Goal: Information Seeking & Learning: Learn about a topic

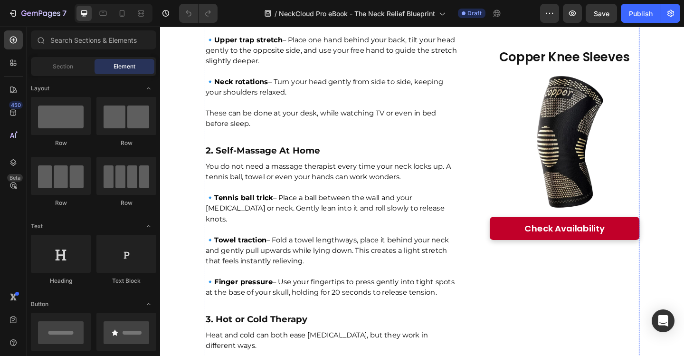
scroll to position [3181, 0]
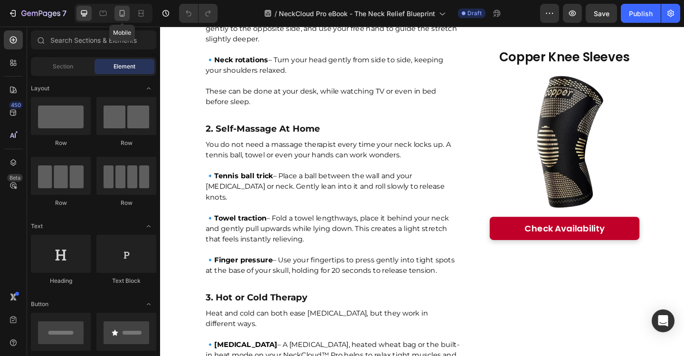
click at [121, 15] on icon at bounding box center [121, 13] width 9 height 9
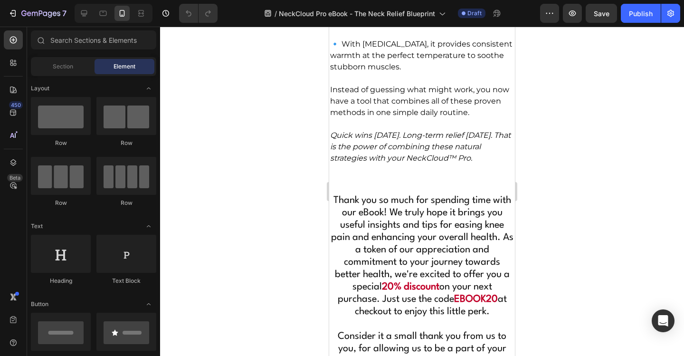
scroll to position [4351, 0]
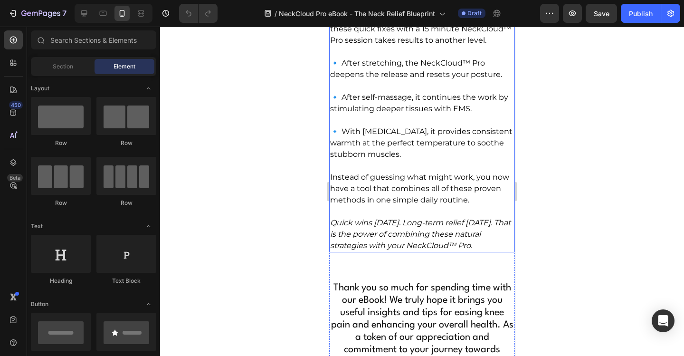
click at [453, 206] on p "Instead of guessing what might work, you now have a tool that combines all of t…" at bounding box center [422, 188] width 184 height 34
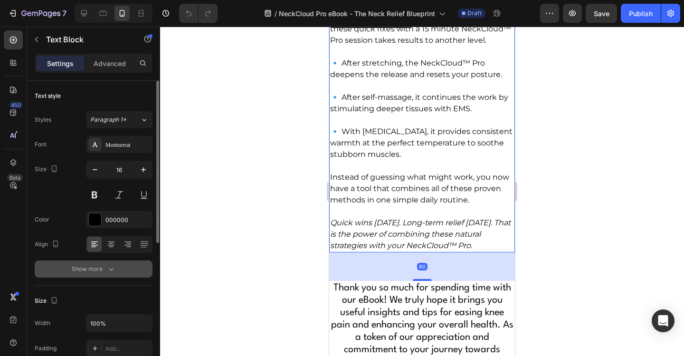
click at [116, 269] on button "Show more" at bounding box center [94, 268] width 118 height 17
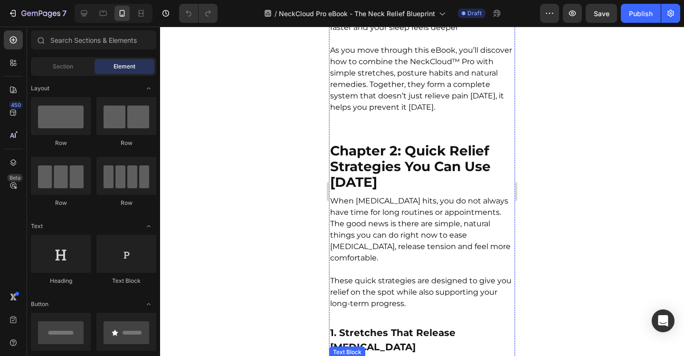
scroll to position [3274, 0]
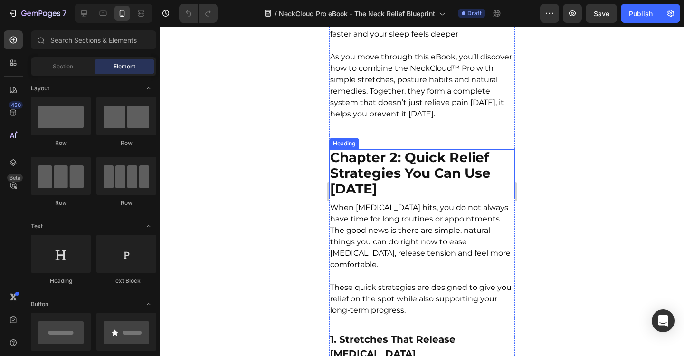
click at [451, 198] on h2 "Chapter 2: Quick Relief Strategies You Can Use [DATE]" at bounding box center [422, 173] width 186 height 49
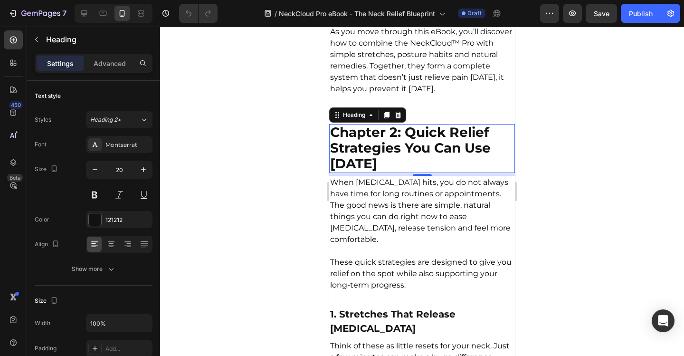
scroll to position [3322, 0]
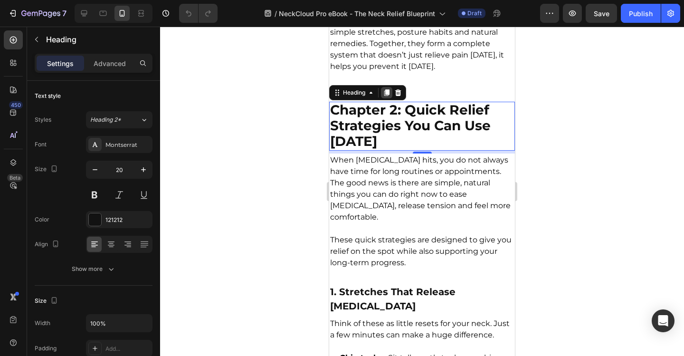
click at [388, 96] on icon at bounding box center [386, 92] width 5 height 7
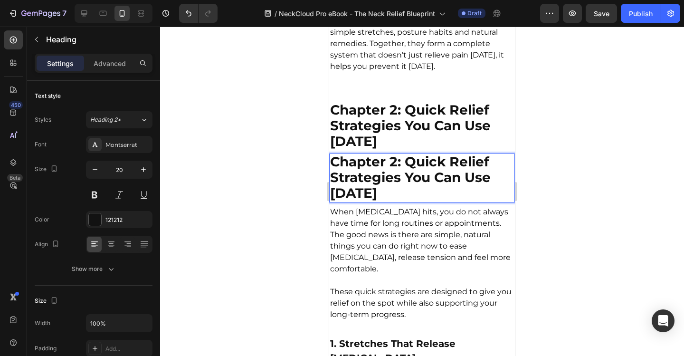
drag, startPoint x: 447, startPoint y: 198, endPoint x: 448, endPoint y: 213, distance: 14.3
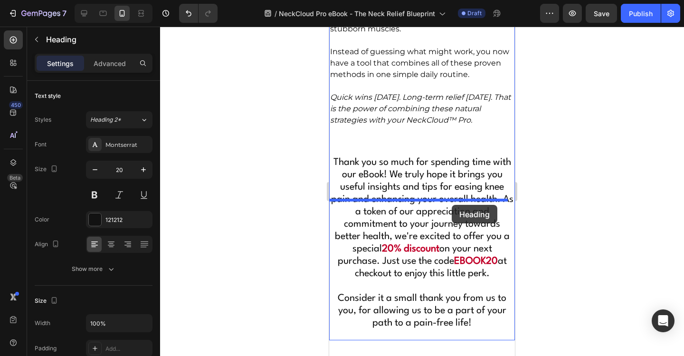
drag, startPoint x: 458, startPoint y: 150, endPoint x: 452, endPoint y: 205, distance: 55.4
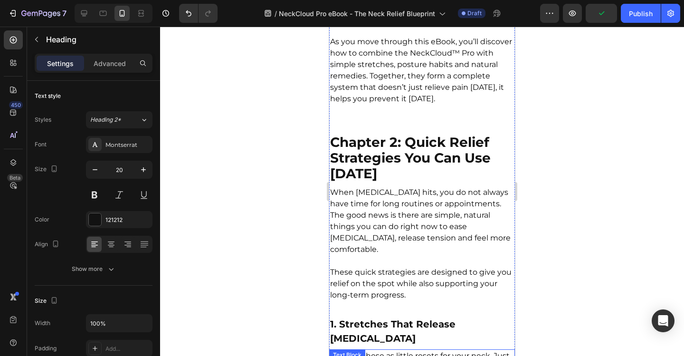
scroll to position [3432, 0]
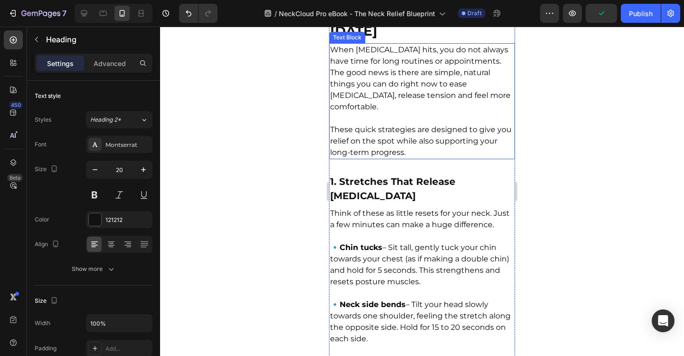
click at [441, 113] on p "When [MEDICAL_DATA] hits, you do not always have time for long routines or appo…" at bounding box center [422, 78] width 184 height 68
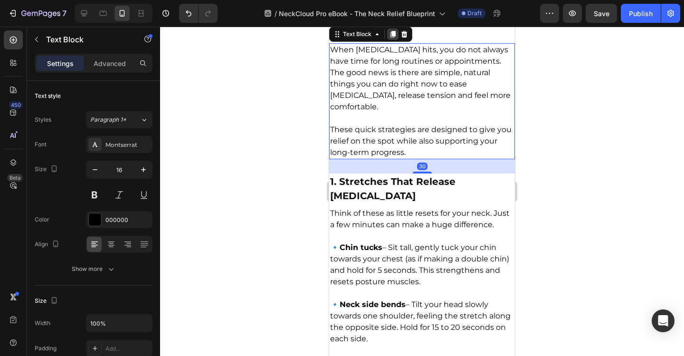
click at [394, 38] on icon at bounding box center [392, 34] width 5 height 7
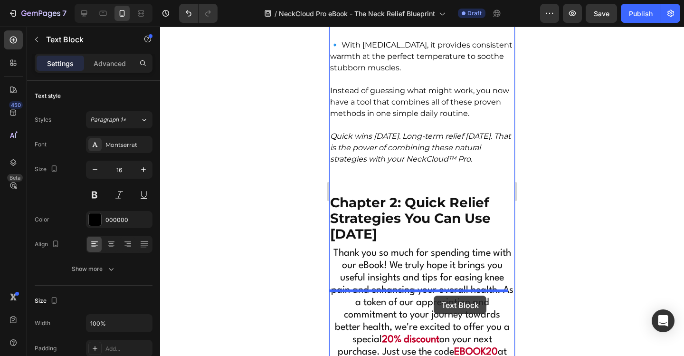
drag, startPoint x: 433, startPoint y: 102, endPoint x: 433, endPoint y: 294, distance: 192.8
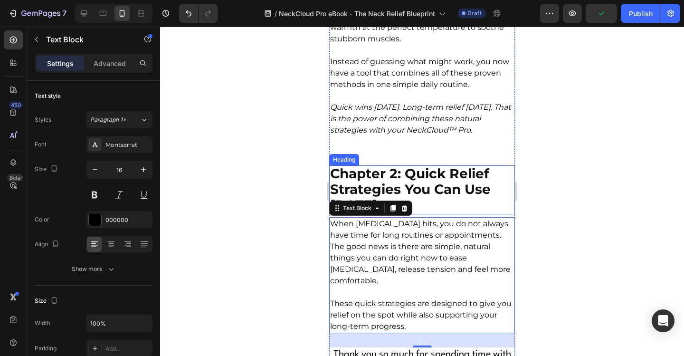
scroll to position [4485, 0]
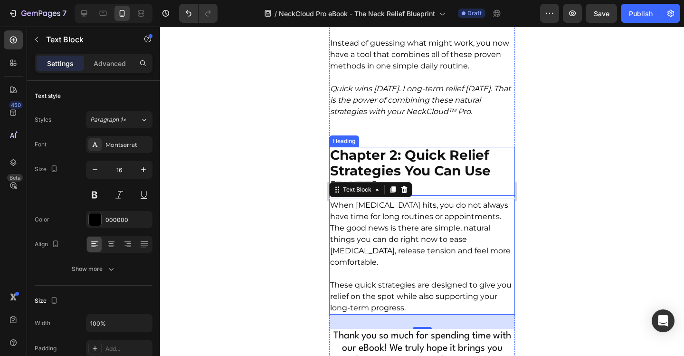
click at [419, 194] on strong "Chapter 2: Quick Relief Strategies You Can Use [DATE]" at bounding box center [410, 170] width 160 height 47
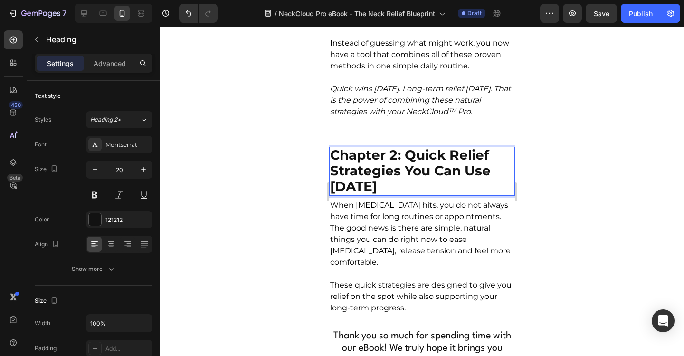
click at [419, 194] on strong "Chapter 2: Quick Relief Strategies You Can Use [DATE]" at bounding box center [410, 170] width 160 height 47
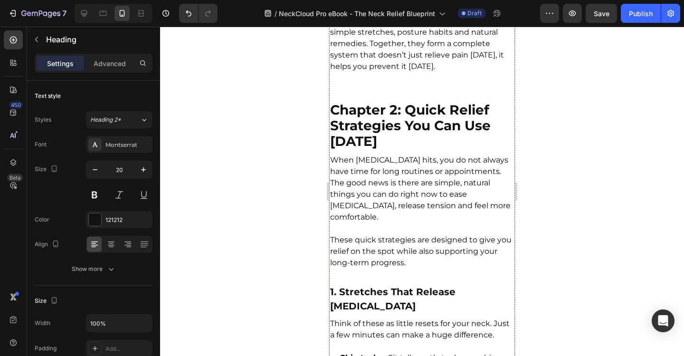
scroll to position [3298, 0]
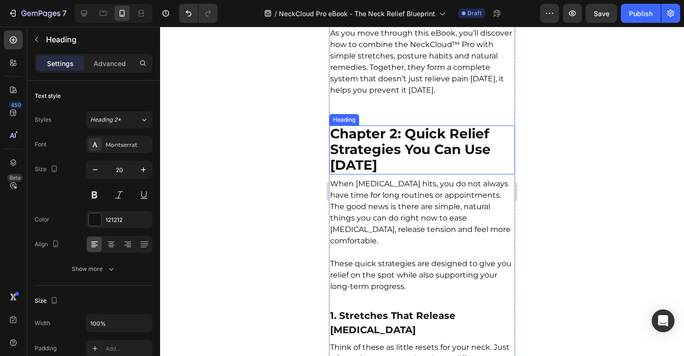
click at [418, 164] on strong "Chapter 2: Quick Relief Strategies You Can Use [DATE]" at bounding box center [410, 148] width 160 height 47
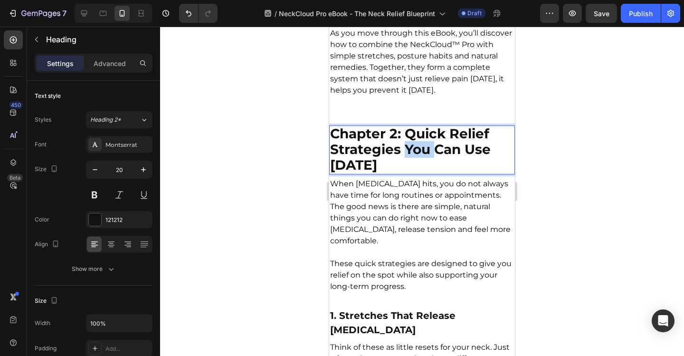
click at [414, 170] on strong "Chapter 2: Quick Relief Strategies You Can Use [DATE]" at bounding box center [410, 148] width 160 height 47
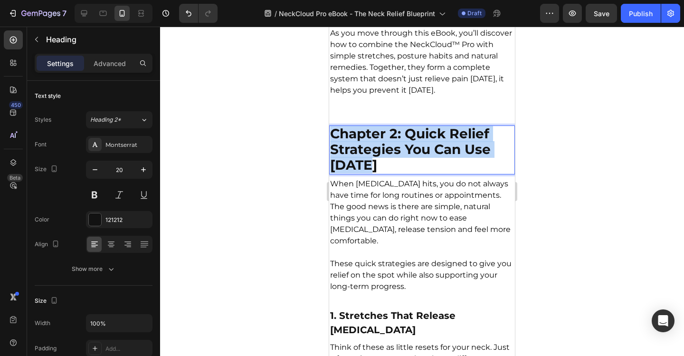
click at [414, 170] on strong "Chapter 2: Quick Relief Strategies You Can Use [DATE]" at bounding box center [410, 148] width 160 height 47
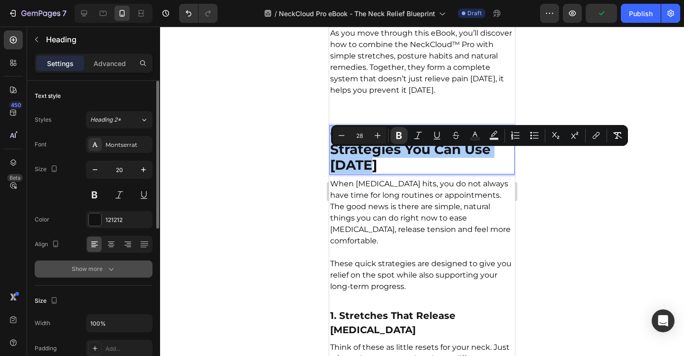
click at [124, 273] on button "Show more" at bounding box center [94, 268] width 118 height 17
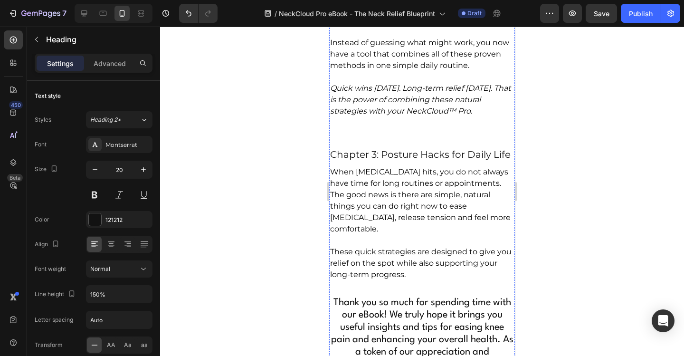
scroll to position [4485, 0]
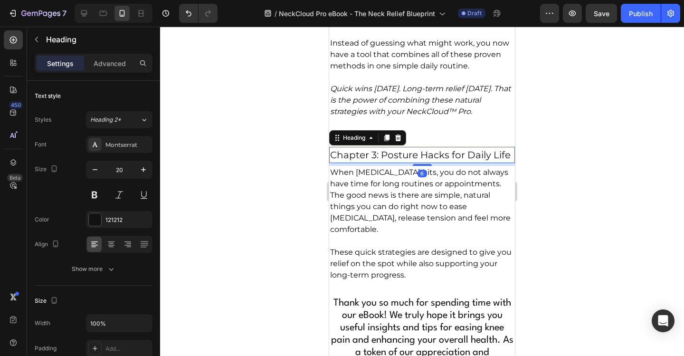
click at [401, 162] on p "Chapter 3: Posture Hacks for Daily Life" at bounding box center [422, 155] width 184 height 14
click at [392, 162] on p "Chapter 3: Posture Hacks for Daily Life" at bounding box center [422, 155] width 184 height 14
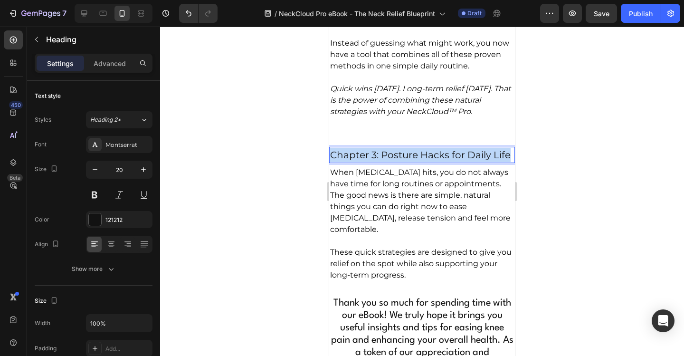
click at [392, 162] on p "Chapter 3: Posture Hacks for Daily Life" at bounding box center [422, 155] width 184 height 14
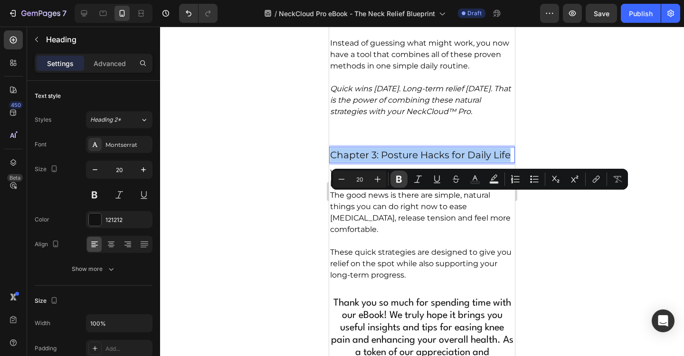
click at [402, 181] on icon "Editor contextual toolbar" at bounding box center [398, 178] width 9 height 9
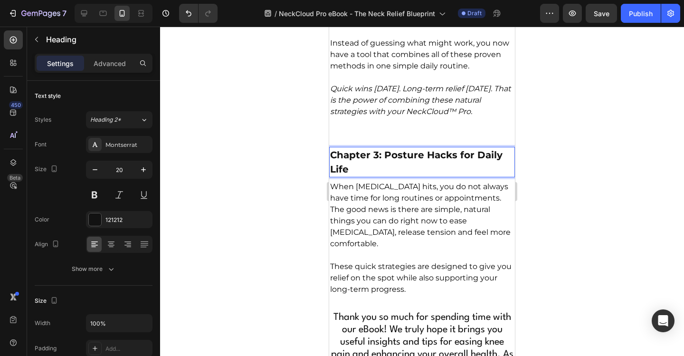
click at [384, 176] on p "Chapter 3: Posture Hacks for Daily Life" at bounding box center [422, 162] width 184 height 28
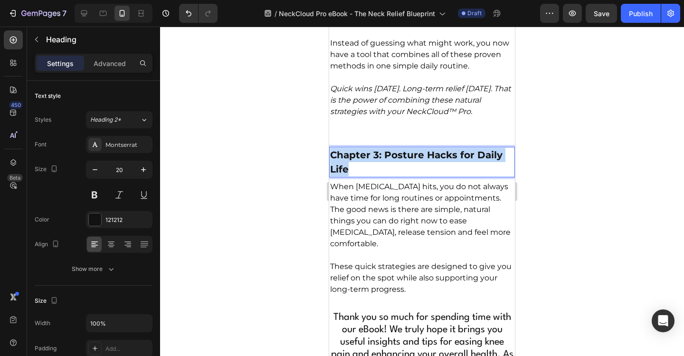
click at [384, 176] on p "Chapter 3: Posture Hacks for Daily Life" at bounding box center [422, 162] width 184 height 28
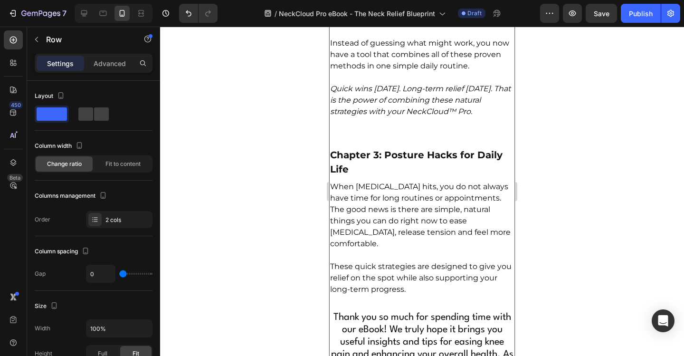
click at [387, 176] on p "⁠⁠⁠⁠⁠⁠⁠ Chapter 3: Posture Hacks for Daily Life" at bounding box center [422, 162] width 184 height 28
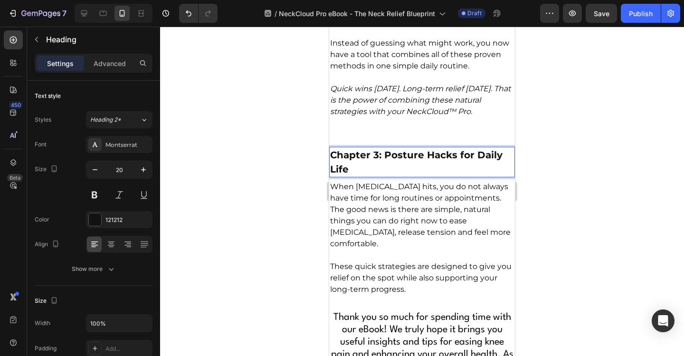
click at [385, 176] on p "Chapter 3: Posture Hacks for Daily Life" at bounding box center [422, 162] width 184 height 28
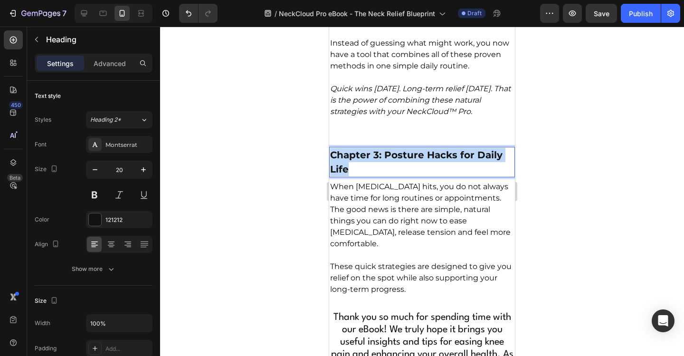
click at [385, 176] on p "Chapter 3: Posture Hacks for Daily Life" at bounding box center [422, 162] width 184 height 28
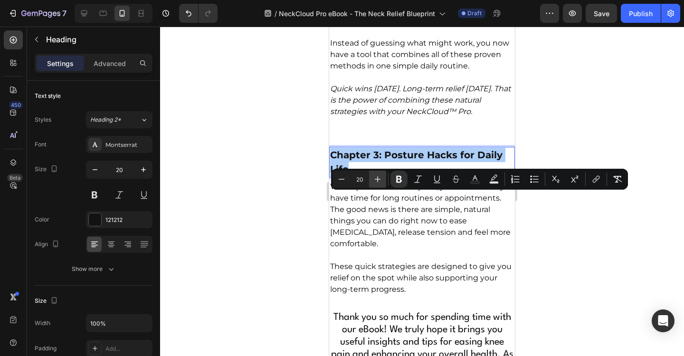
click at [377, 181] on icon "Editor contextual toolbar" at bounding box center [377, 178] width 9 height 9
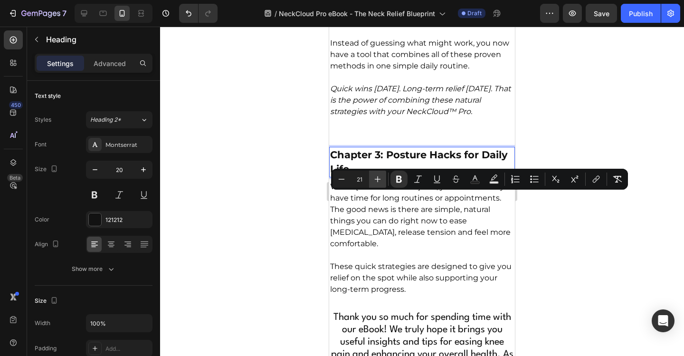
click at [377, 181] on icon "Editor contextual toolbar" at bounding box center [377, 178] width 9 height 9
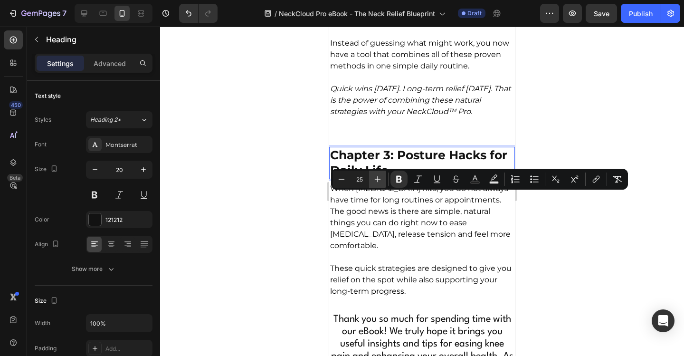
click at [377, 181] on icon "Editor contextual toolbar" at bounding box center [377, 178] width 9 height 9
type input "28"
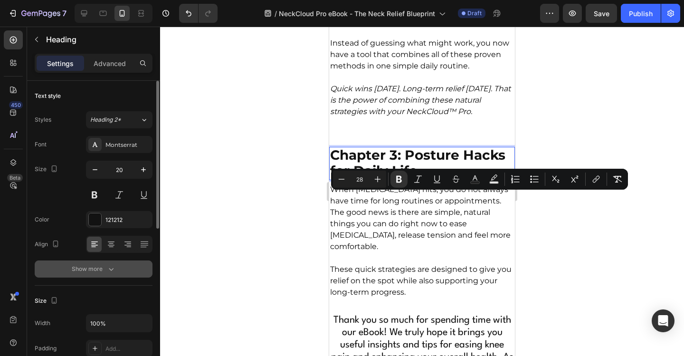
click at [111, 271] on icon "button" at bounding box center [110, 268] width 9 height 9
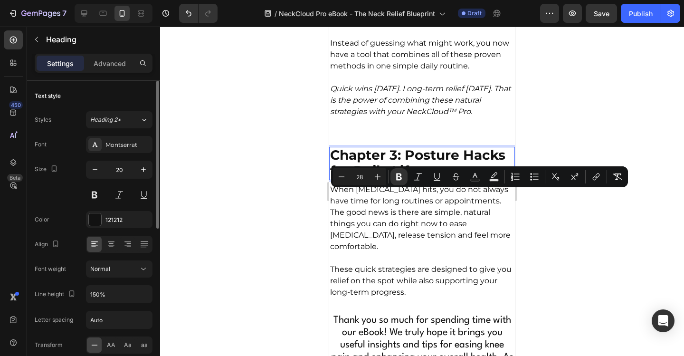
click at [449, 179] on p "Chapter 3: Posture Hacks for Daily Life" at bounding box center [422, 163] width 184 height 31
click at [526, 219] on div at bounding box center [422, 191] width 524 height 329
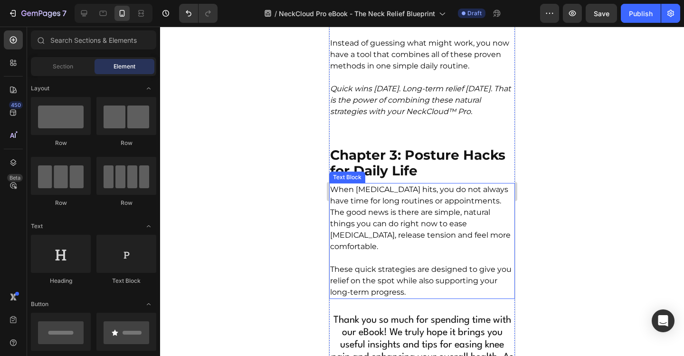
click at [448, 240] on p "When [MEDICAL_DATA] hits, you do not always have time for long routines or appo…" at bounding box center [422, 218] width 184 height 68
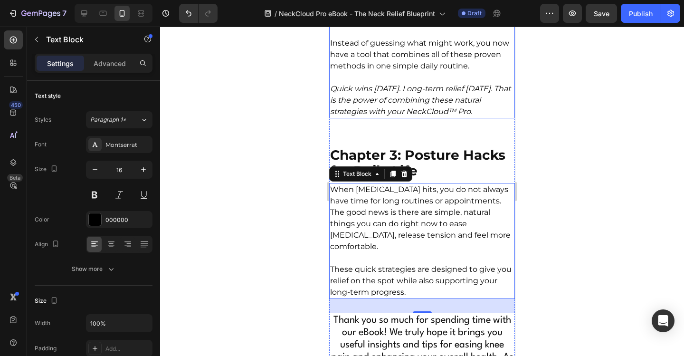
click at [459, 83] on p at bounding box center [422, 77] width 184 height 11
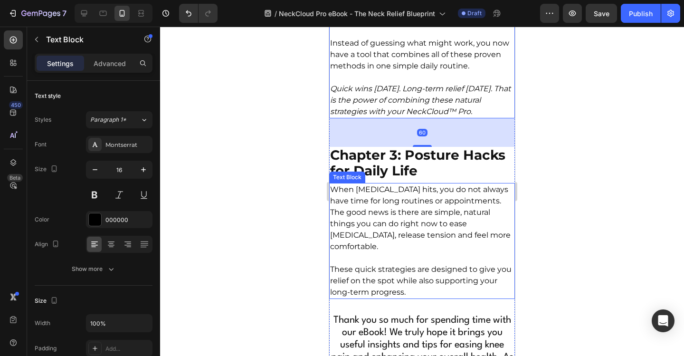
click at [424, 252] on p "When [MEDICAL_DATA] hits, you do not always have time for long routines or appo…" at bounding box center [422, 218] width 184 height 68
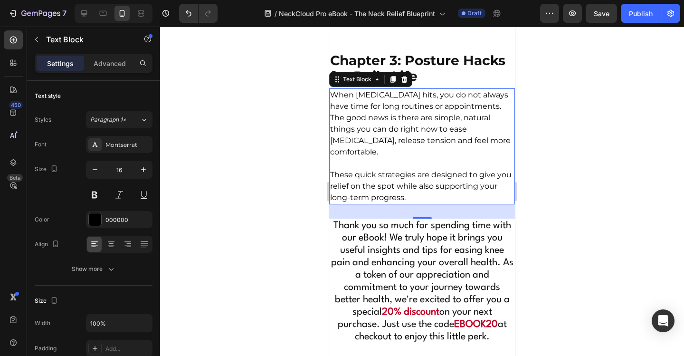
scroll to position [4580, 0]
click at [392, 157] on p "When [MEDICAL_DATA] hits, you do not always have time for long routines or appo…" at bounding box center [422, 123] width 184 height 68
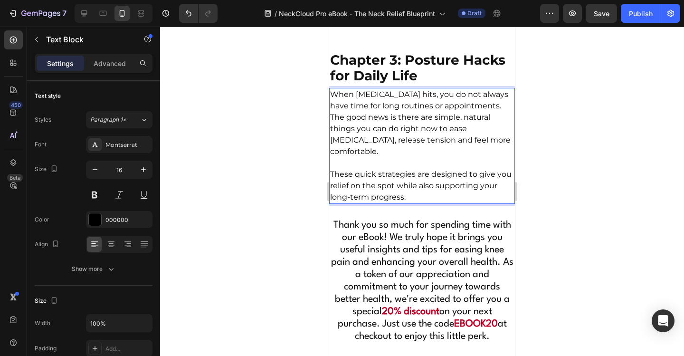
click at [333, 141] on p "When [MEDICAL_DATA] hits, you do not always have time for long routines or appo…" at bounding box center [422, 123] width 184 height 68
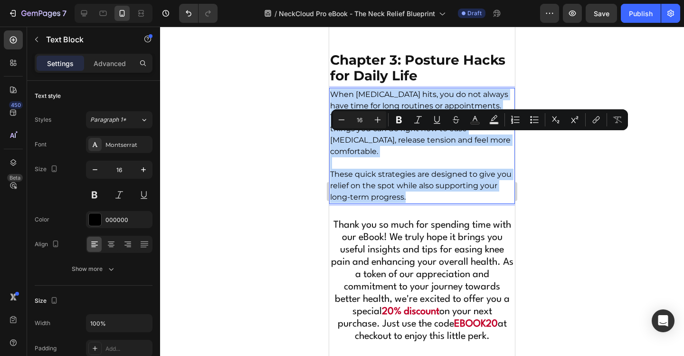
drag, startPoint x: 332, startPoint y: 140, endPoint x: 453, endPoint y: 227, distance: 150.0
click at [453, 204] on div "When [MEDICAL_DATA] hits, you do not always have time for long routines or appo…" at bounding box center [422, 146] width 186 height 116
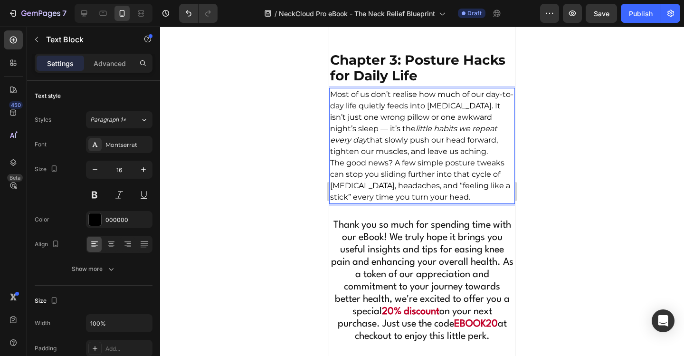
click at [487, 157] on p "Most of us don’t realise how much of our day-to-day life quietly feeds into [ME…" at bounding box center [422, 123] width 184 height 68
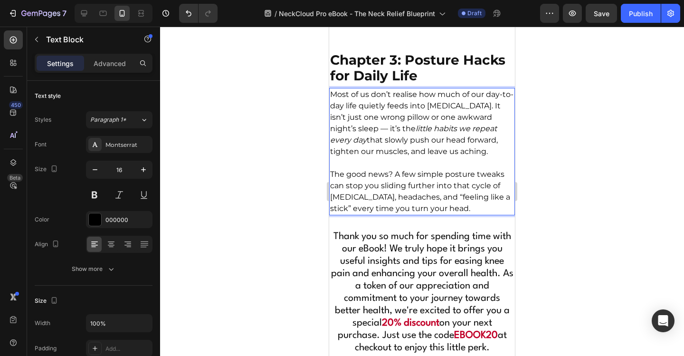
click at [361, 157] on p "Most of us don’t realise how much of our day-to-day life quietly feeds into [ME…" at bounding box center [422, 123] width 184 height 68
click at [458, 157] on p "Most of us don’t realise how much of our day-to-day life quietly feeds into [ME…" at bounding box center [422, 123] width 184 height 68
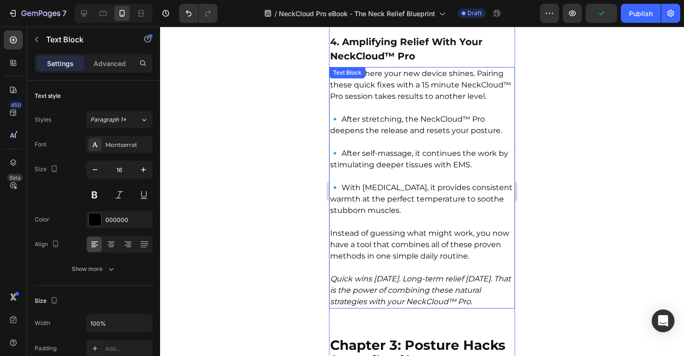
scroll to position [4248, 0]
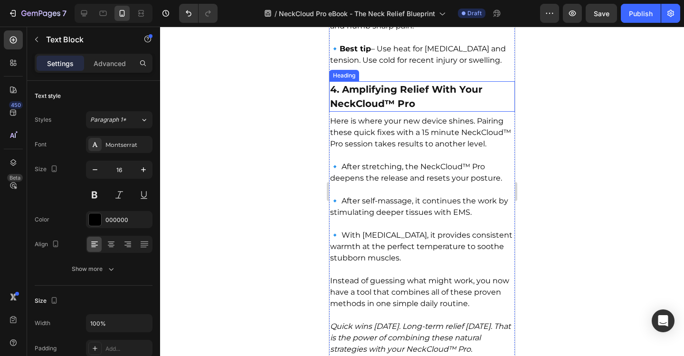
click at [435, 112] on h2 "4. Amplifying Relief With Your NeckCloud™ Pro" at bounding box center [422, 96] width 186 height 30
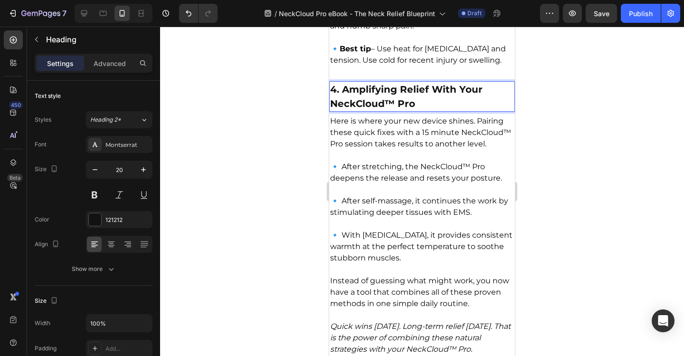
click at [435, 112] on h2 "4. Amplifying Relief With Your NeckCloud™ Pro" at bounding box center [422, 96] width 186 height 30
click at [435, 111] on p "4. Amplifying Relief With Your NeckCloud™ Pro" at bounding box center [422, 96] width 184 height 28
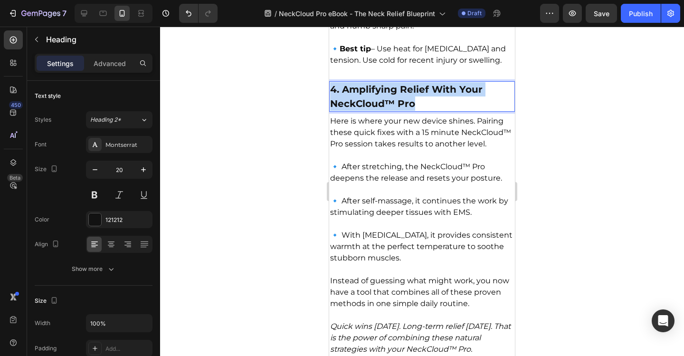
click at [435, 111] on p "4. Amplifying Relief With Your NeckCloud™ Pro" at bounding box center [422, 96] width 184 height 28
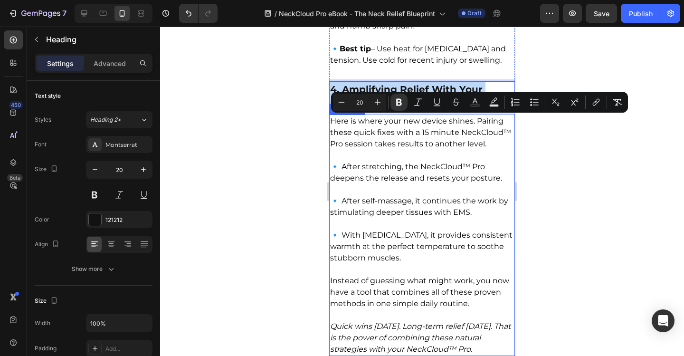
click at [451, 150] on p "Here is where your new device shines. Pairing these quick fixes with a 15 minut…" at bounding box center [422, 132] width 184 height 34
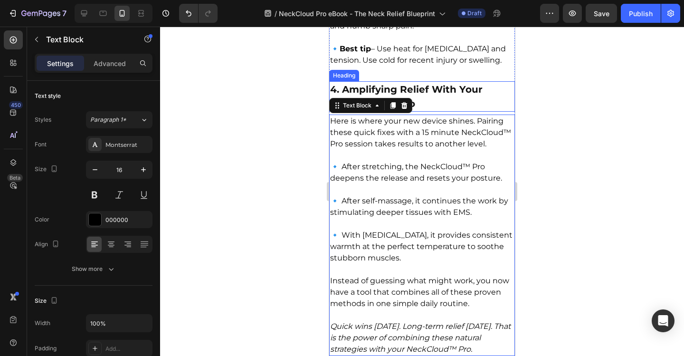
click at [444, 111] on p "⁠⁠⁠⁠⁠⁠⁠ 4. Amplifying Relief With Your NeckCloud™ Pro" at bounding box center [422, 96] width 184 height 28
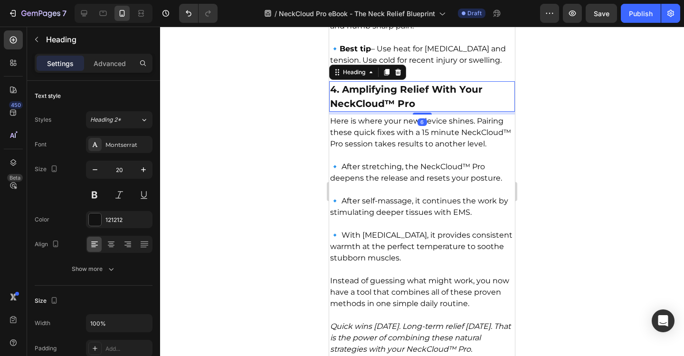
scroll to position [4200, 0]
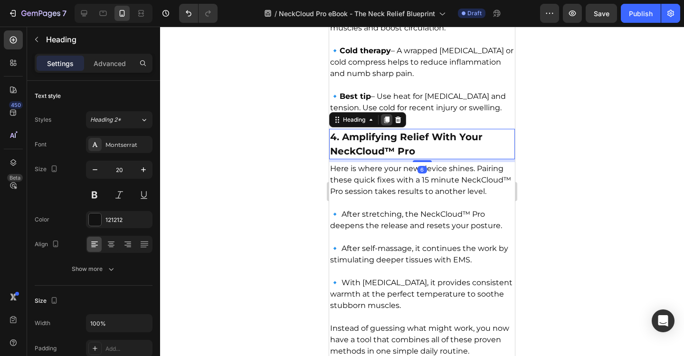
click at [389, 123] on icon at bounding box center [386, 119] width 5 height 7
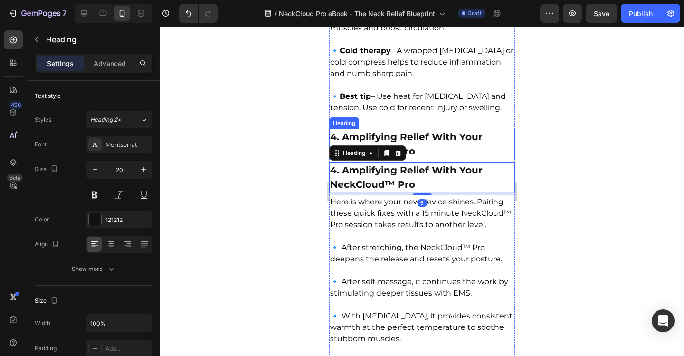
scroll to position [4295, 0]
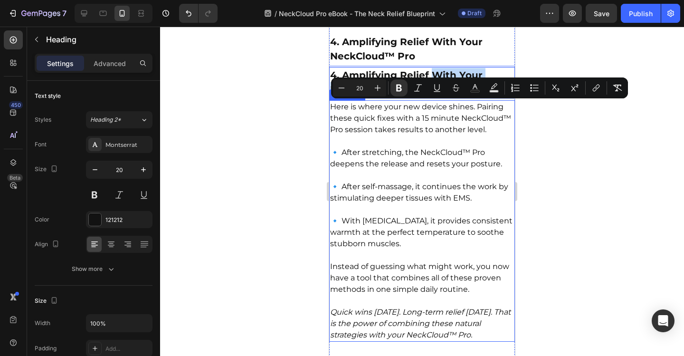
drag, startPoint x: 432, startPoint y: 113, endPoint x: 439, endPoint y: 214, distance: 101.3
click at [439, 204] on p "🔹 After self-massage, it continues the work by stimulating deeper tissues with …" at bounding box center [422, 187] width 184 height 34
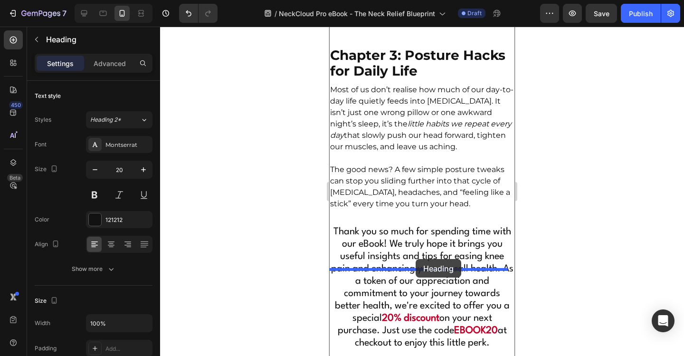
drag, startPoint x: 435, startPoint y: 78, endPoint x: 415, endPoint y: 257, distance: 180.1
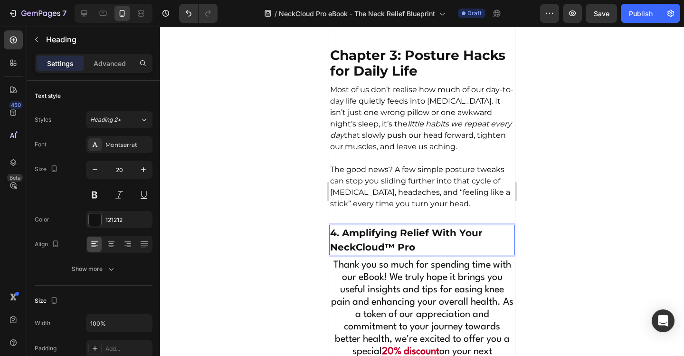
click at [419, 254] on p "4. Amplifying Relief With Your NeckCloud™ Pro" at bounding box center [422, 240] width 184 height 28
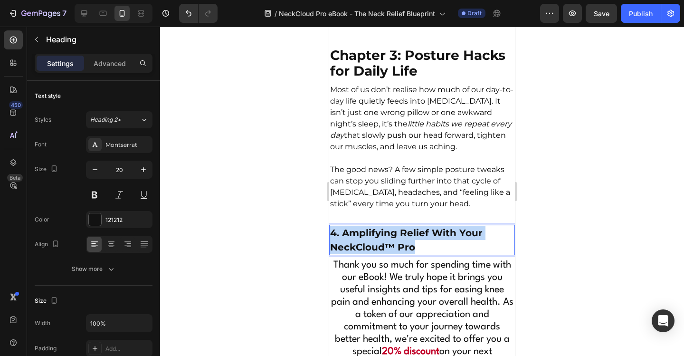
click at [419, 254] on p "4. Amplifying Relief With Your NeckCloud™ Pro" at bounding box center [422, 240] width 184 height 28
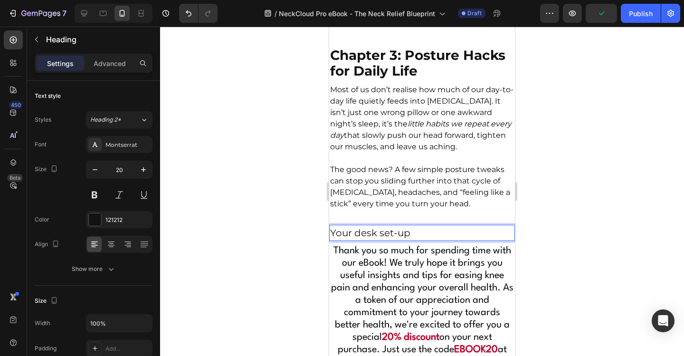
click at [415, 240] on p "Your desk set-up" at bounding box center [422, 233] width 184 height 14
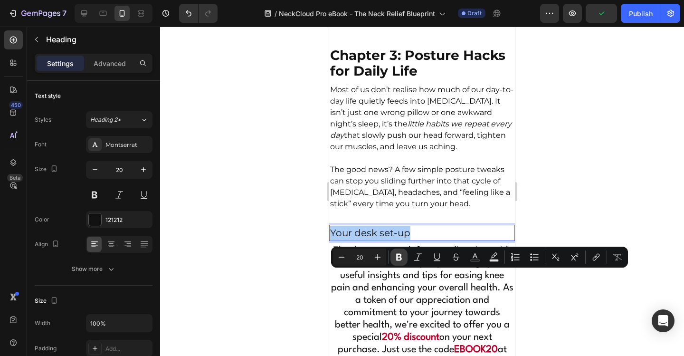
drag, startPoint x: 402, startPoint y: 254, endPoint x: 77, endPoint y: 243, distance: 325.0
click at [402, 254] on icon "Editor contextual toolbar" at bounding box center [398, 256] width 9 height 9
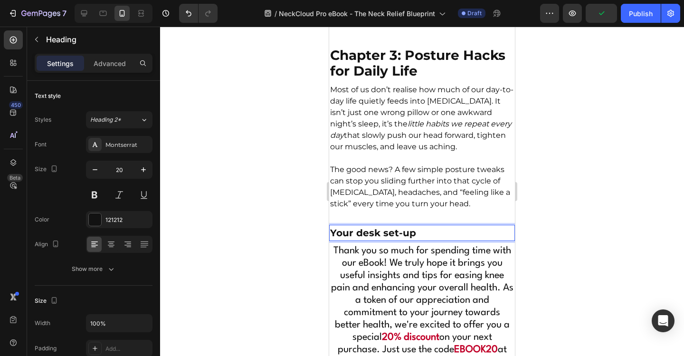
click at [423, 240] on p "Your desk set-up" at bounding box center [422, 233] width 184 height 14
click at [430, 240] on p "Your desk set-up" at bounding box center [422, 233] width 184 height 14
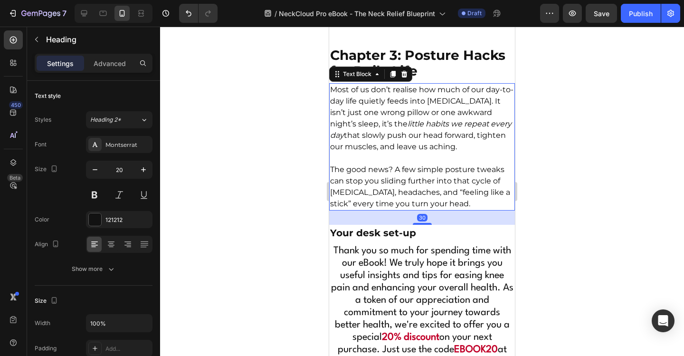
click at [441, 209] on p "The good news? A few simple posture tweaks can stop you sliding further into th…" at bounding box center [422, 187] width 184 height 46
click at [443, 240] on p "⁠⁠⁠⁠⁠⁠⁠ Your desk set-up" at bounding box center [422, 233] width 184 height 14
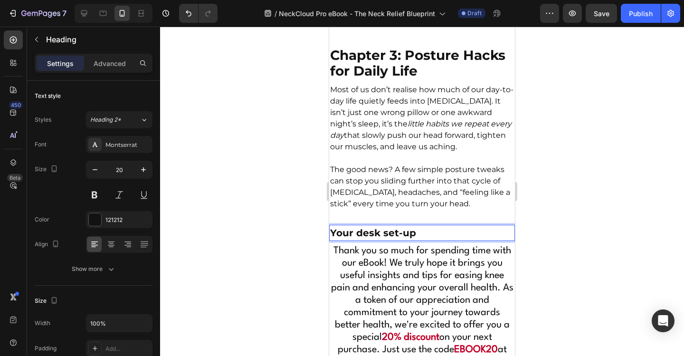
click at [443, 240] on p "Your desk set-up" at bounding box center [422, 233] width 184 height 14
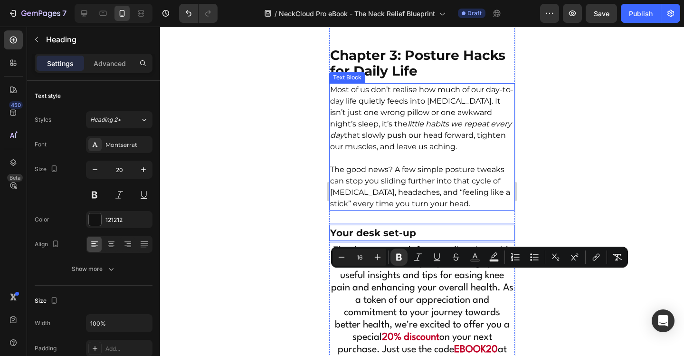
click at [430, 209] on p "The good news? A few simple posture tweaks can stop you sliding further into th…" at bounding box center [422, 187] width 184 height 46
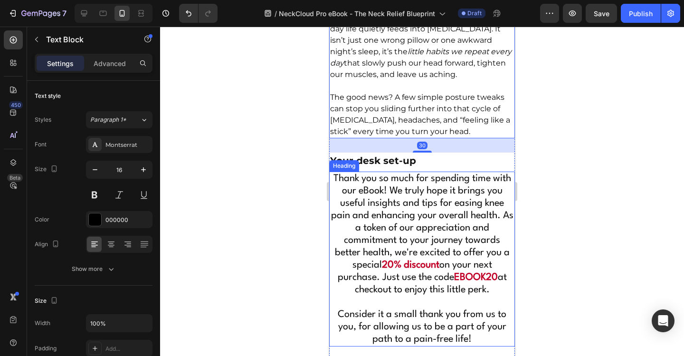
scroll to position [4680, 0]
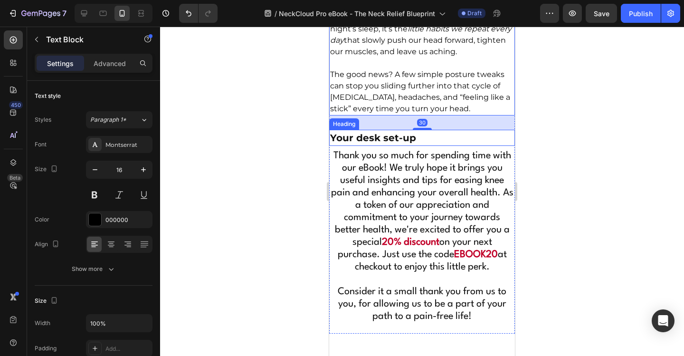
click at [448, 145] on p "⁠⁠⁠⁠⁠⁠⁠ Your desk set-up" at bounding box center [422, 138] width 184 height 14
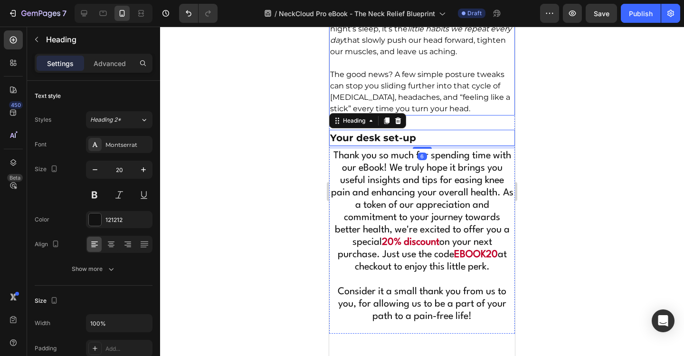
click at [450, 69] on p "Rich Text Editor. Editing area: main" at bounding box center [422, 62] width 184 height 11
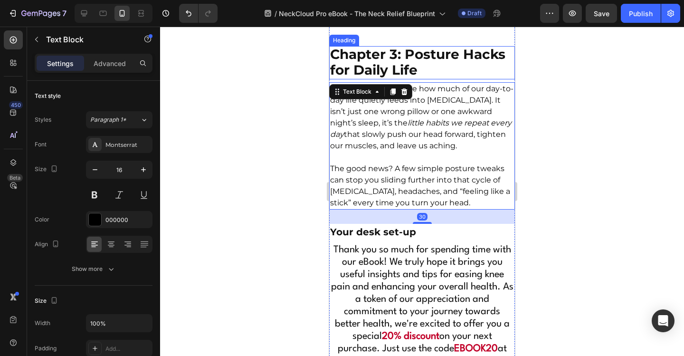
scroll to position [4585, 0]
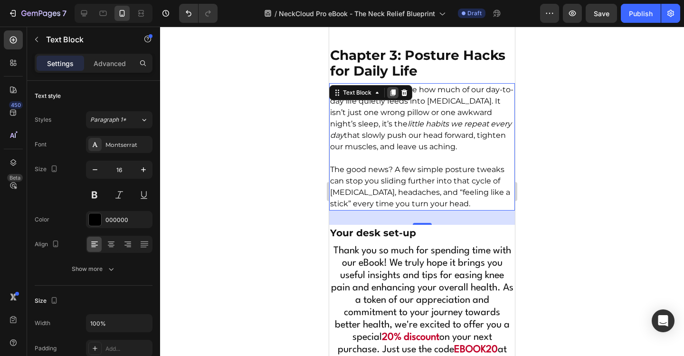
click at [393, 96] on icon at bounding box center [392, 92] width 5 height 7
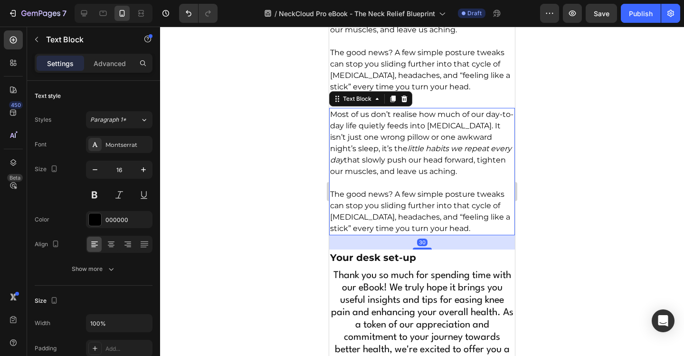
scroll to position [4699, 0]
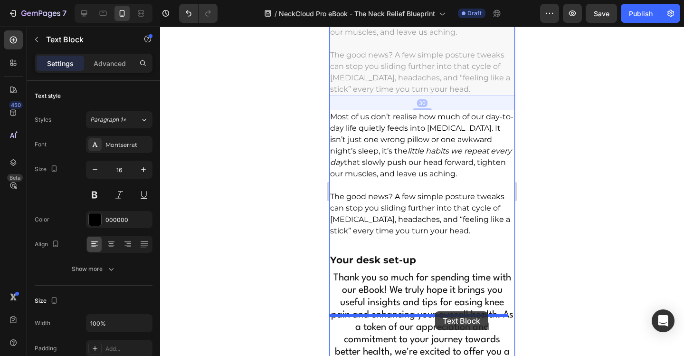
drag, startPoint x: 437, startPoint y: 113, endPoint x: 435, endPoint y: 311, distance: 198.9
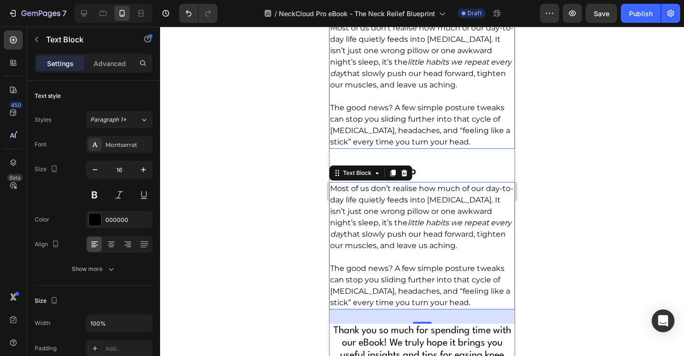
scroll to position [4700, 0]
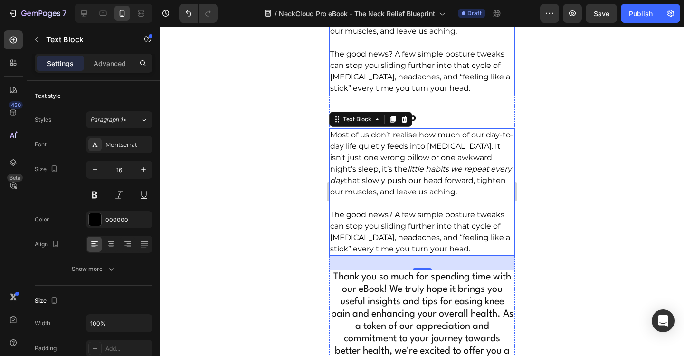
click at [554, 130] on div at bounding box center [422, 191] width 524 height 329
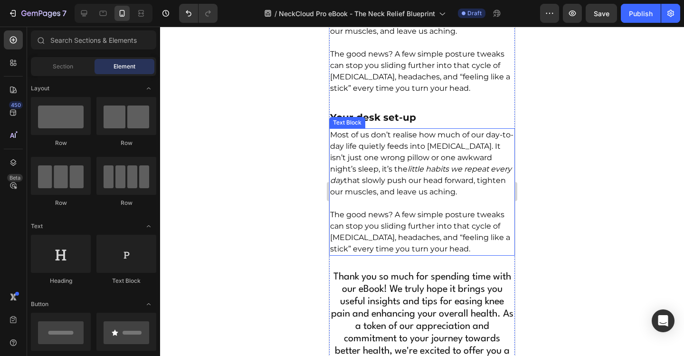
scroll to position [4747, 0]
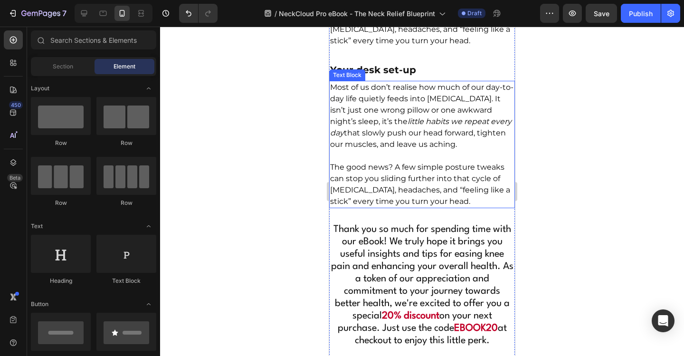
click at [381, 150] on p "Most of us don’t realise how much of our day-to-day life quietly feeds into [ME…" at bounding box center [422, 116] width 184 height 68
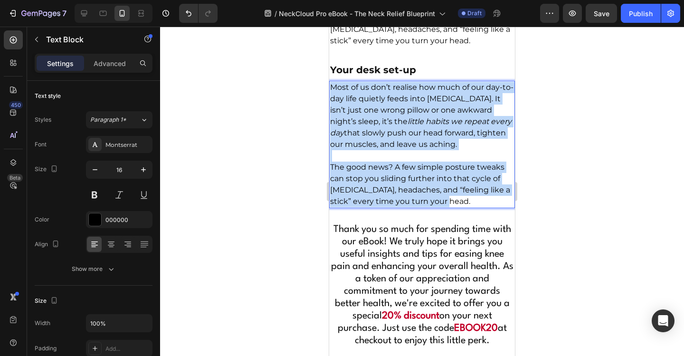
drag, startPoint x: 332, startPoint y: 132, endPoint x: 470, endPoint y: 247, distance: 179.6
click at [470, 208] on div "Most of us don’t realise how much of our day-to-day life quietly feeds into [ME…" at bounding box center [422, 144] width 186 height 127
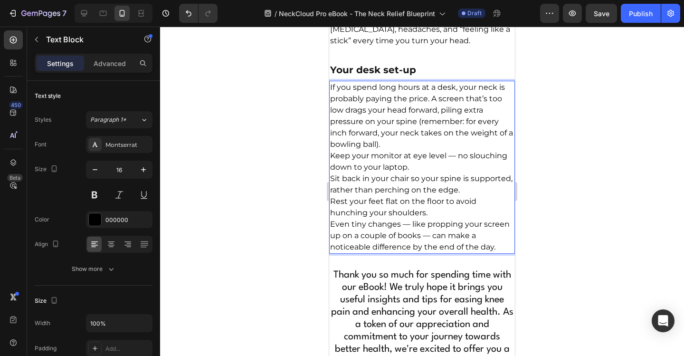
click at [397, 150] on p "If you spend long hours at a desk, your neck is probably paying the price. A sc…" at bounding box center [422, 116] width 184 height 68
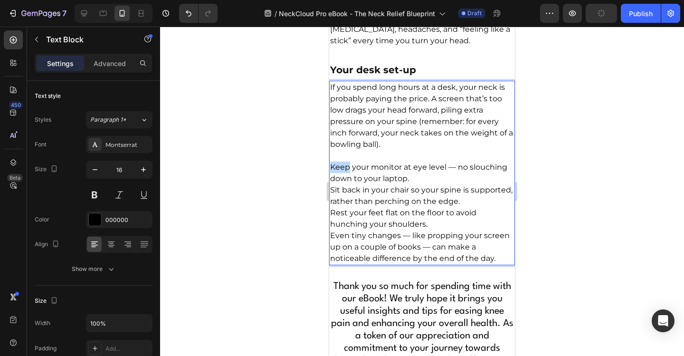
drag, startPoint x: 332, startPoint y: 209, endPoint x: 347, endPoint y: 215, distance: 16.2
click at [347, 184] on p "Keep your monitor at eye level — no slouching down to your laptop." at bounding box center [422, 172] width 184 height 23
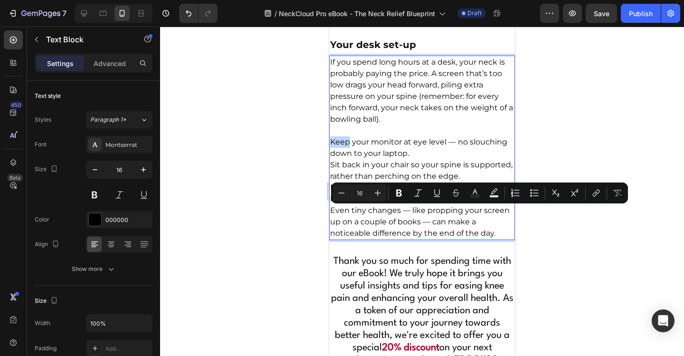
scroll to position [4795, 0]
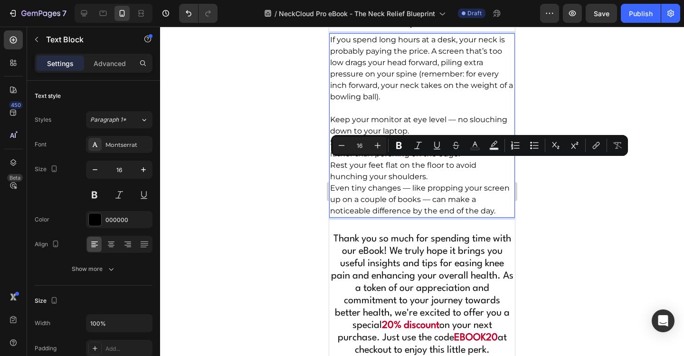
click at [428, 182] on p "Rest your feet flat on the floor to avoid hunching your shoulders." at bounding box center [422, 171] width 184 height 23
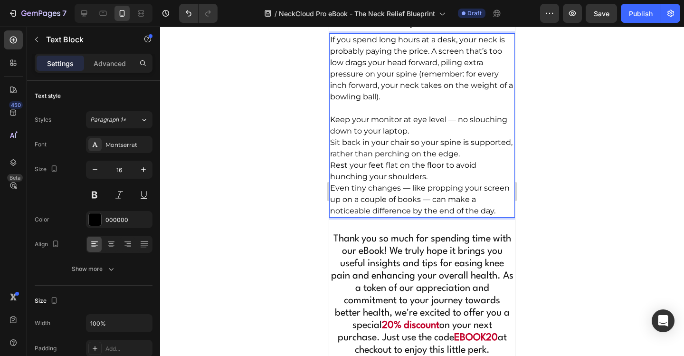
click at [438, 182] on p "Rest your feet flat on the floor to avoid hunching your shoulders." at bounding box center [422, 171] width 184 height 23
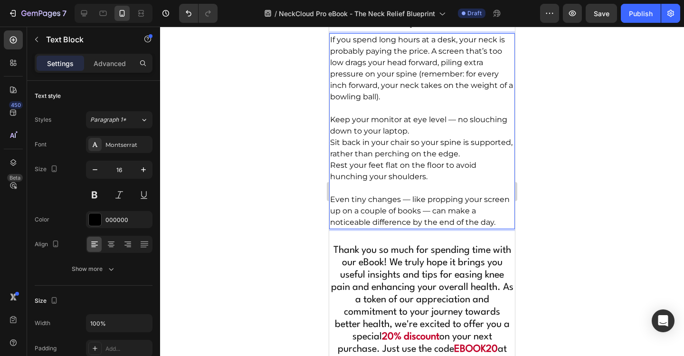
click at [339, 137] on p "Keep your monitor at eye level — no slouching down to your laptop." at bounding box center [422, 125] width 184 height 23
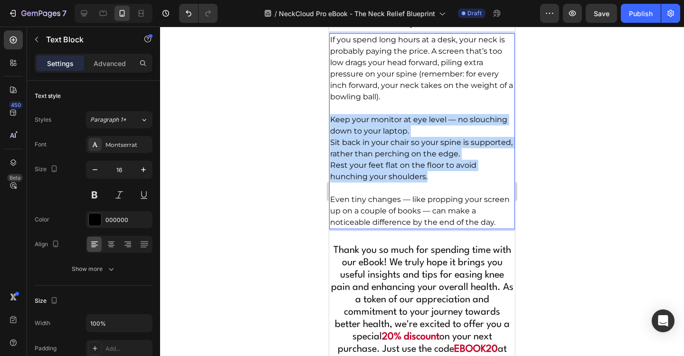
drag, startPoint x: 331, startPoint y: 164, endPoint x: 447, endPoint y: 219, distance: 128.7
click at [447, 219] on div "If you spend long hours at a desk, your neck is probably paying the price. A sc…" at bounding box center [422, 131] width 186 height 196
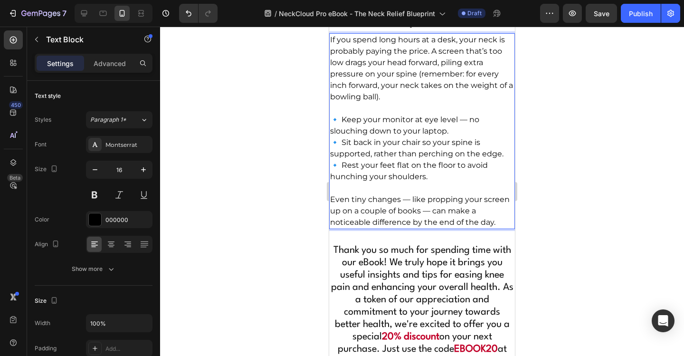
click at [452, 177] on p "🔹 Keep your monitor at eye level — no slouching down to your laptop. 🔹 Sit back…" at bounding box center [422, 148] width 184 height 68
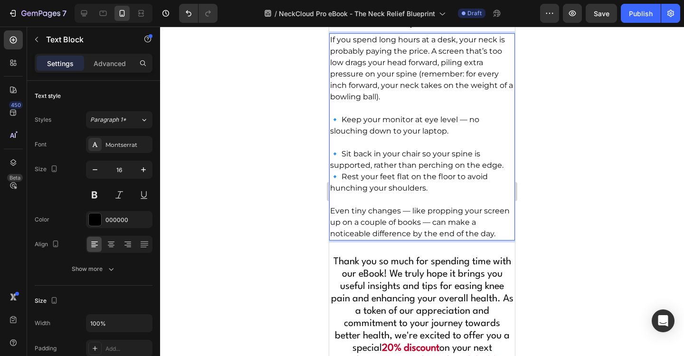
click at [504, 194] on p "⁠⁠⁠⁠⁠⁠⁠ 🔹 Sit back in your chair so your spine is supported, rather than perchi…" at bounding box center [422, 165] width 184 height 57
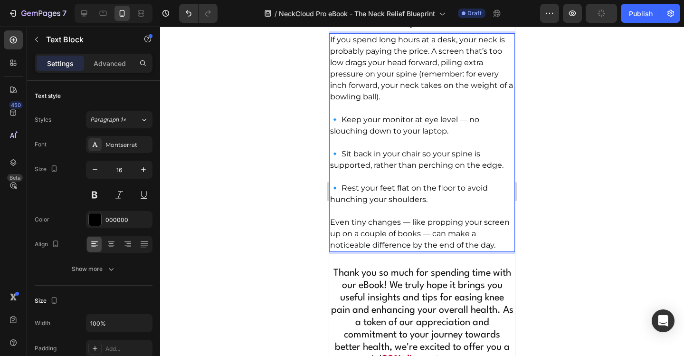
click at [408, 251] on p "Even tiny changes — like propping your screen up on a couple of books — can mak…" at bounding box center [422, 234] width 184 height 34
click at [469, 137] on p "🔹 Keep your monitor at eye level — no slouching down to your laptop." at bounding box center [422, 125] width 184 height 23
click at [83, 10] on icon at bounding box center [84, 13] width 6 height 6
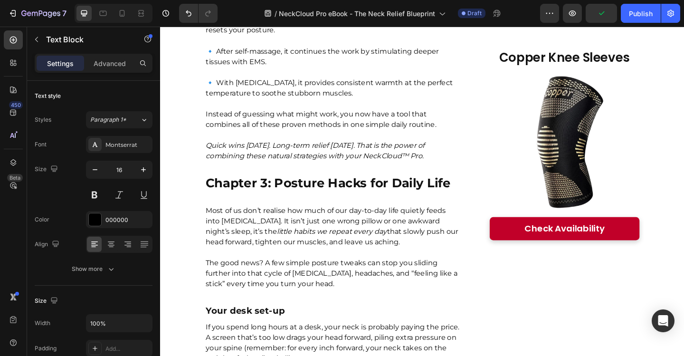
scroll to position [3725, 0]
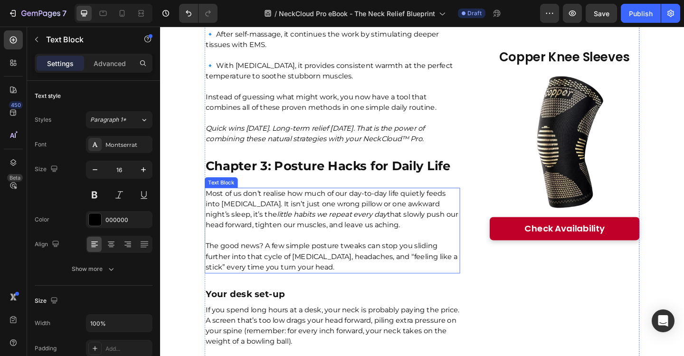
click at [335, 259] on p "The good news? A few simple posture tweaks can stop you sliding further into th…" at bounding box center [347, 276] width 276 height 34
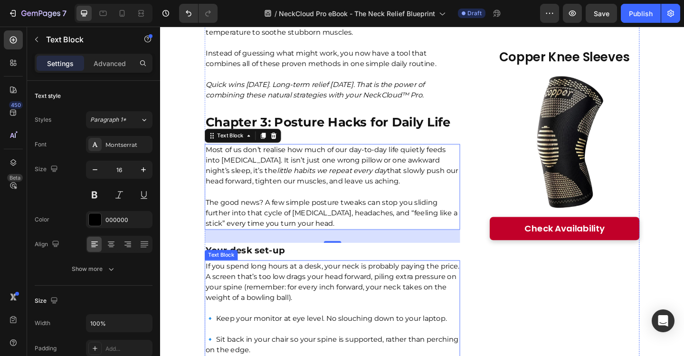
scroll to position [3820, 0]
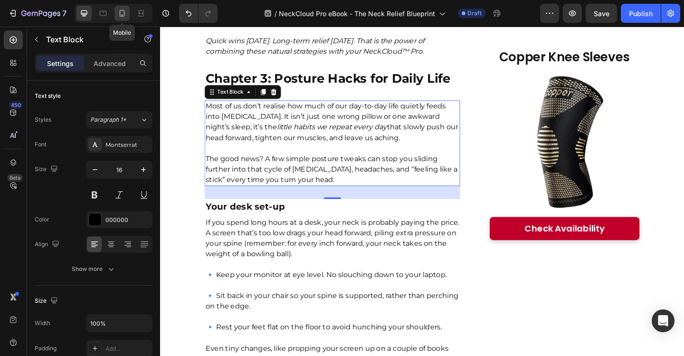
drag, startPoint x: 125, startPoint y: 10, endPoint x: 2, endPoint y: 42, distance: 126.9
click at [125, 10] on icon at bounding box center [121, 13] width 9 height 9
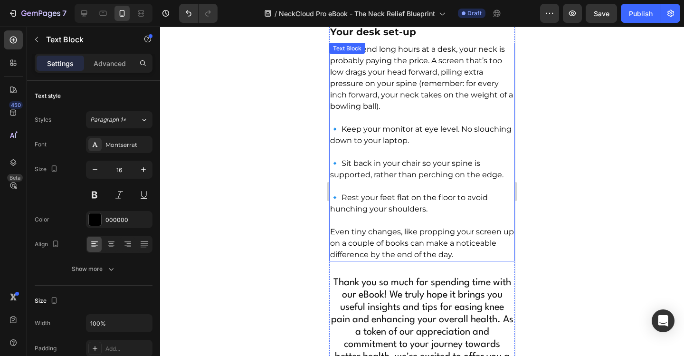
scroll to position [4747, 0]
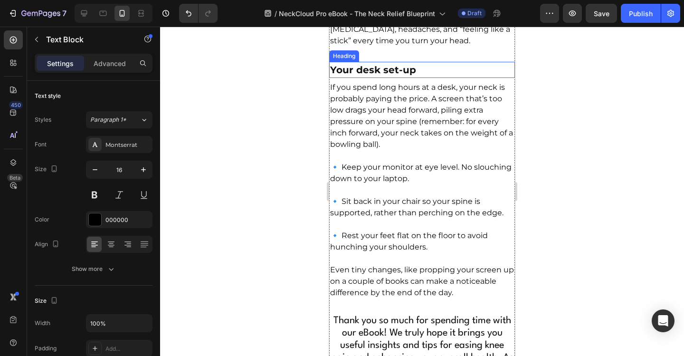
click at [435, 78] on h2 "Your desk set-up" at bounding box center [422, 70] width 186 height 16
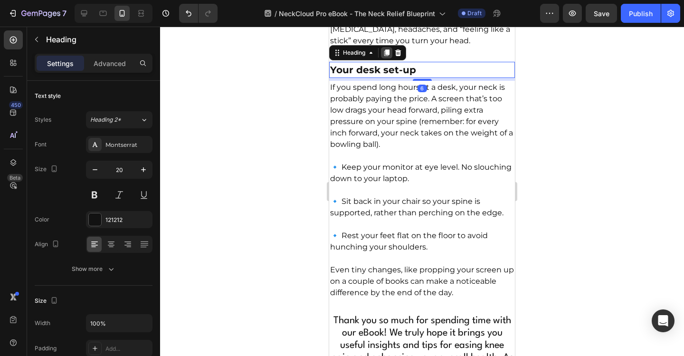
click at [388, 56] on icon at bounding box center [386, 52] width 5 height 7
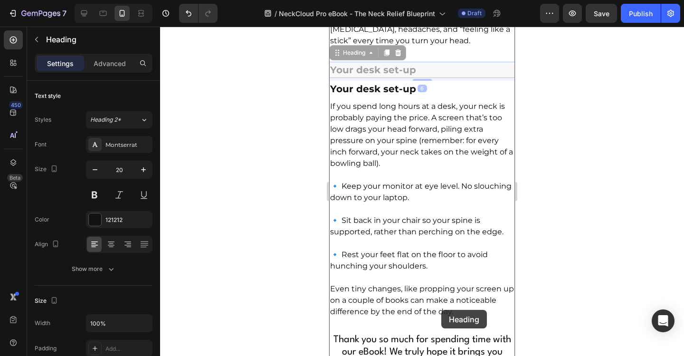
drag, startPoint x: 440, startPoint y: 116, endPoint x: 440, endPoint y: 310, distance: 193.7
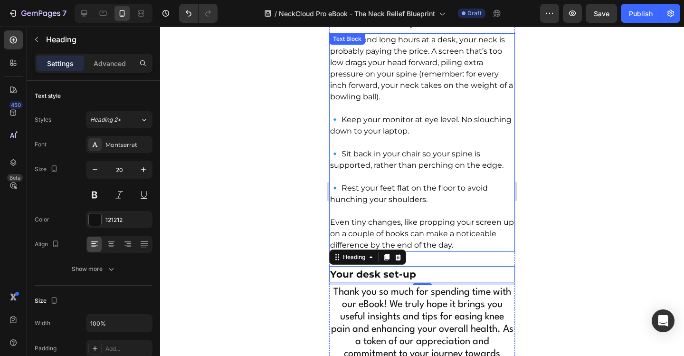
click at [453, 137] on p "🔹 Keep your monitor at eye level. No slouching down to your laptop." at bounding box center [422, 125] width 184 height 23
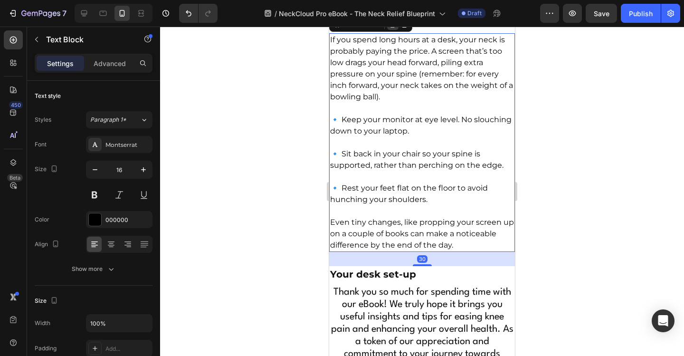
click at [393, 28] on icon at bounding box center [392, 24] width 5 height 7
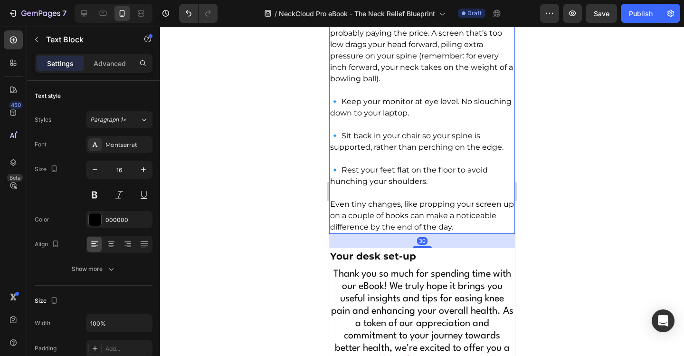
scroll to position [4998, 0]
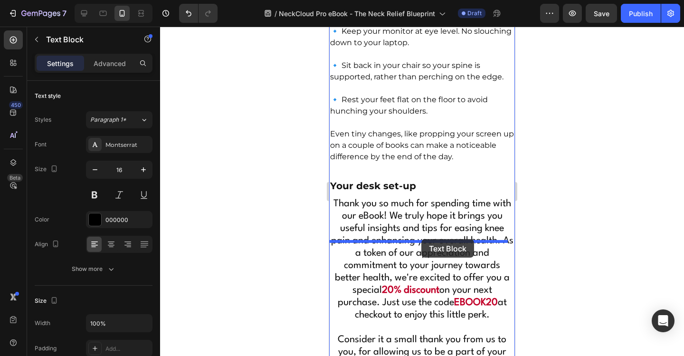
drag, startPoint x: 442, startPoint y: 67, endPoint x: 421, endPoint y: 239, distance: 172.7
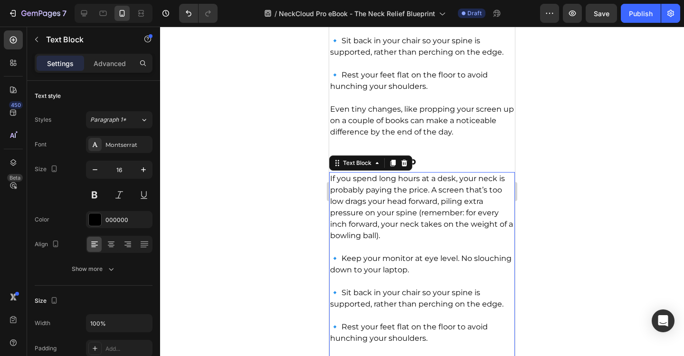
scroll to position [4931, 0]
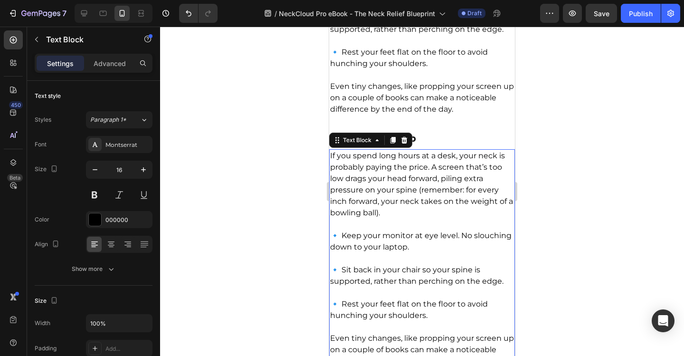
click at [437, 146] on h2 "Your desk set-up" at bounding box center [422, 138] width 186 height 16
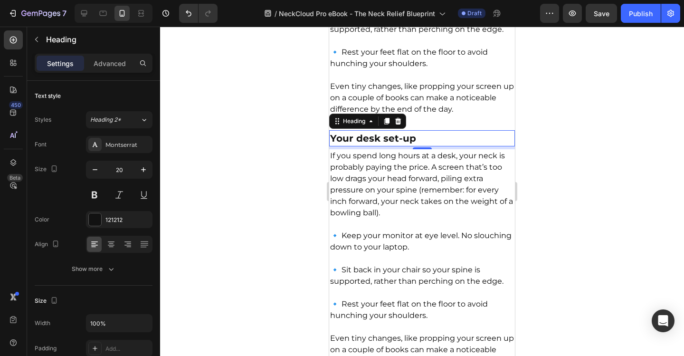
click at [432, 146] on h2 "Your desk set-up" at bounding box center [422, 138] width 186 height 16
click at [432, 145] on p "Your desk set-up" at bounding box center [422, 138] width 184 height 14
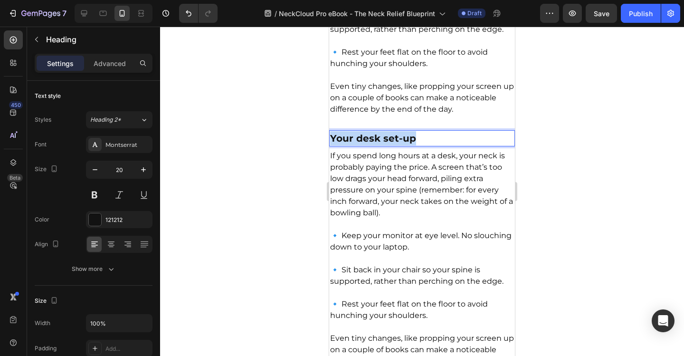
click at [432, 145] on p "Your desk set-up" at bounding box center [422, 138] width 184 height 14
click at [406, 145] on p "Phone habits" at bounding box center [422, 138] width 184 height 14
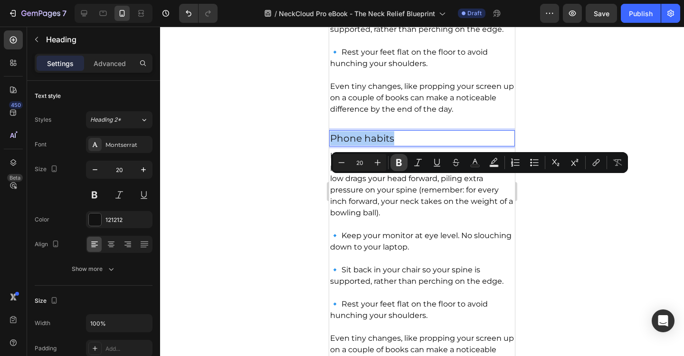
click at [397, 165] on icon "Editor contextual toolbar" at bounding box center [399, 162] width 6 height 7
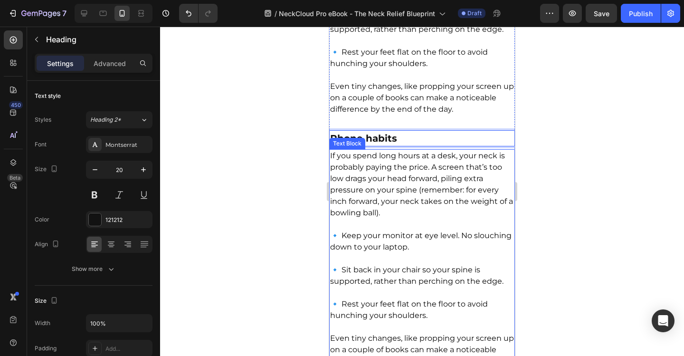
click at [428, 214] on p "If you spend long hours at a desk, your neck is probably paying the price. A sc…" at bounding box center [422, 184] width 184 height 68
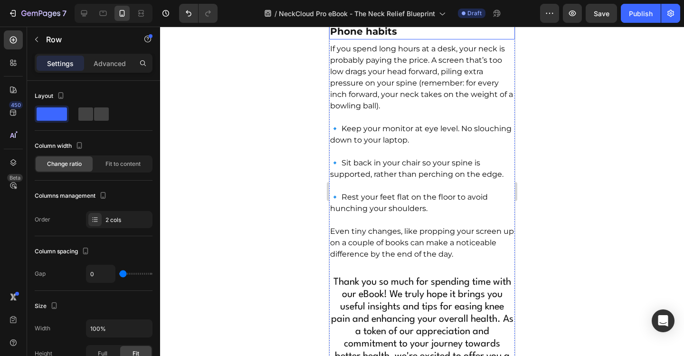
scroll to position [5026, 0]
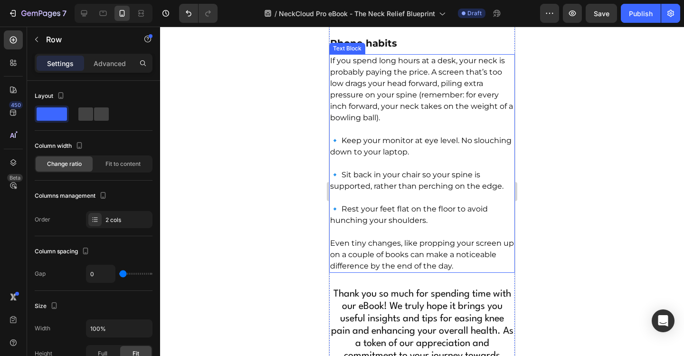
click at [373, 123] on p "If you spend long hours at a desk, your neck is probably paying the price. A sc…" at bounding box center [422, 89] width 184 height 68
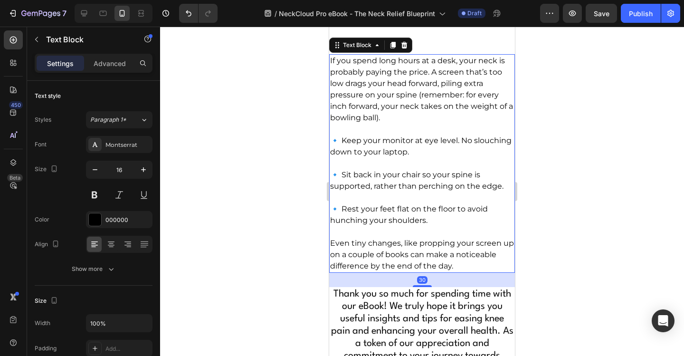
click at [336, 109] on p "If you spend long hours at a desk, your neck is probably paying the price. A sc…" at bounding box center [422, 89] width 184 height 68
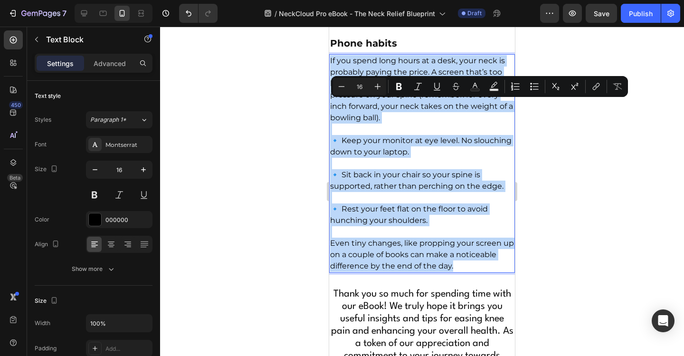
drag, startPoint x: 330, startPoint y: 106, endPoint x: 496, endPoint y: 310, distance: 262.9
click at [496, 273] on div "If you spend long hours at a desk, your neck is probably paying the price. A sc…" at bounding box center [422, 163] width 186 height 218
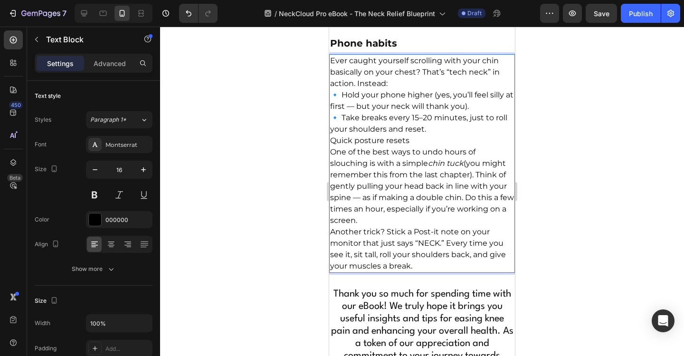
click at [394, 125] on p "Ever caught yourself scrolling with your chin basically on your chest? That’s “…" at bounding box center [422, 95] width 184 height 80
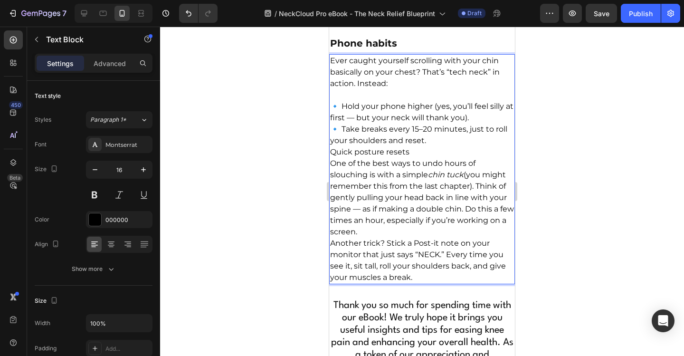
click at [480, 146] on p "⁠⁠⁠⁠⁠⁠⁠ 🔹 Hold your phone higher (yes, you’ll feel silly at first — but your ne…" at bounding box center [422, 117] width 184 height 57
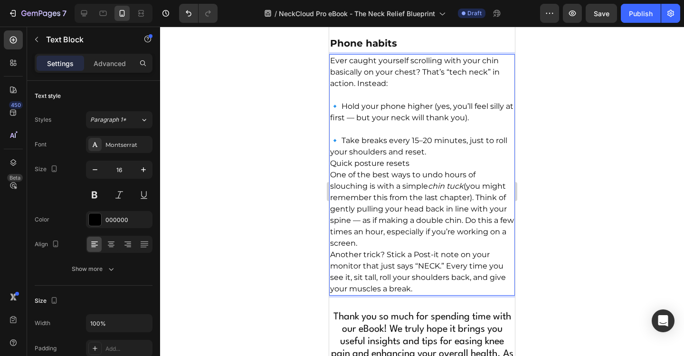
click at [458, 158] on p "⁠⁠⁠⁠⁠⁠⁠ 🔹 Take breaks every 15–20 minutes, just to roll your shoulders and rese…" at bounding box center [422, 140] width 184 height 34
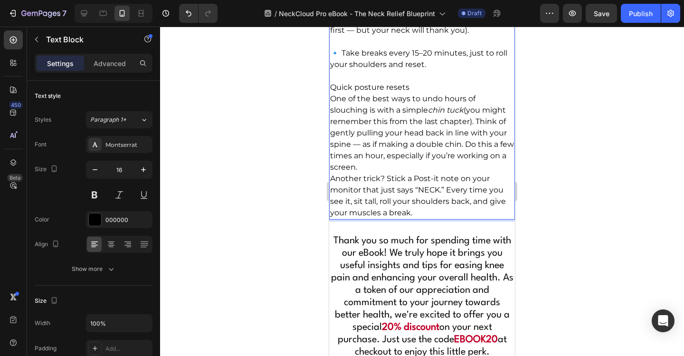
scroll to position [5121, 0]
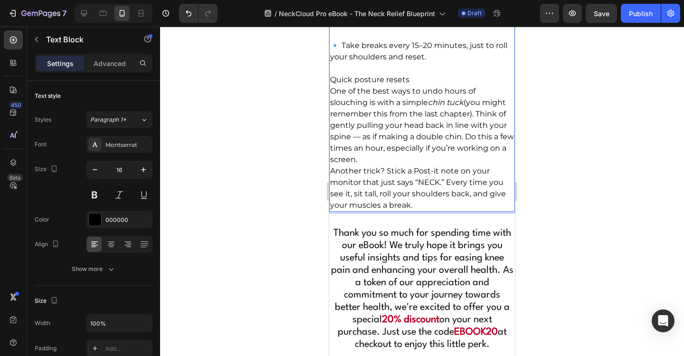
click at [378, 149] on p "One of the best ways to undo hours of slouching is with a simple chin tuck (you…" at bounding box center [422, 125] width 184 height 80
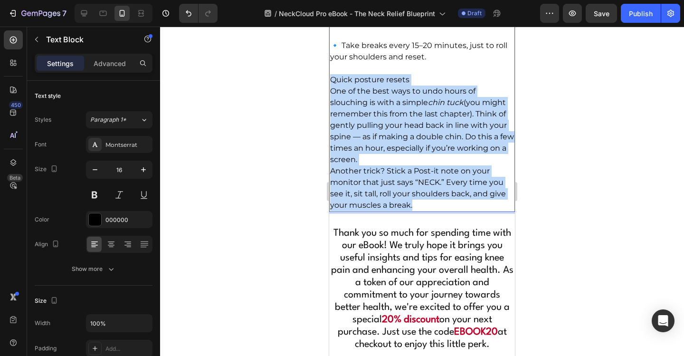
drag, startPoint x: 333, startPoint y: 123, endPoint x: 458, endPoint y: 249, distance: 176.9
click at [458, 212] on div "Ever caught yourself scrolling with your chin basically on your chest? That’s “…" at bounding box center [422, 85] width 186 height 253
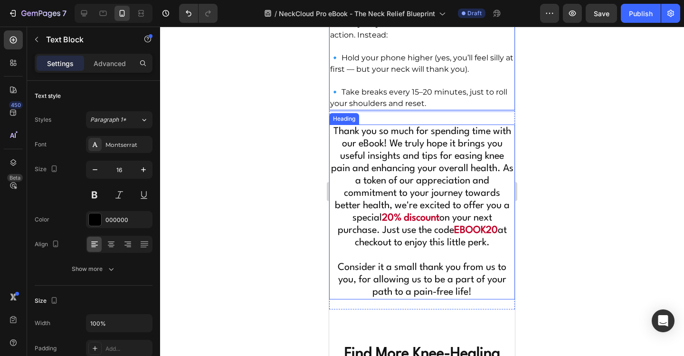
scroll to position [5073, 0]
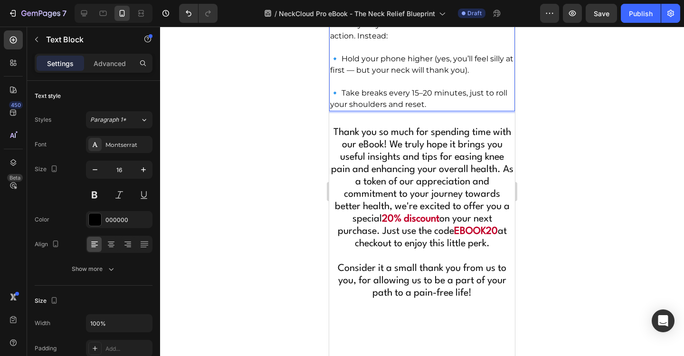
click at [594, 138] on div at bounding box center [422, 191] width 524 height 329
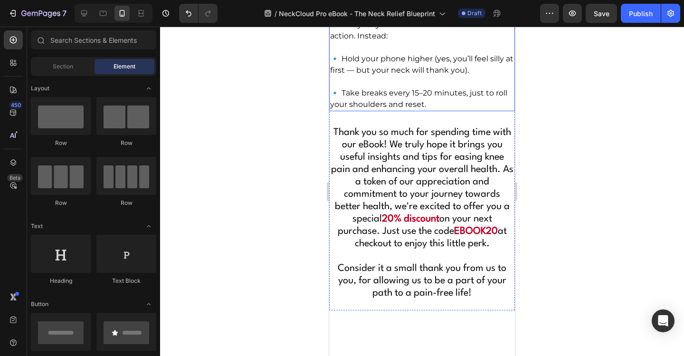
scroll to position [5026, 0]
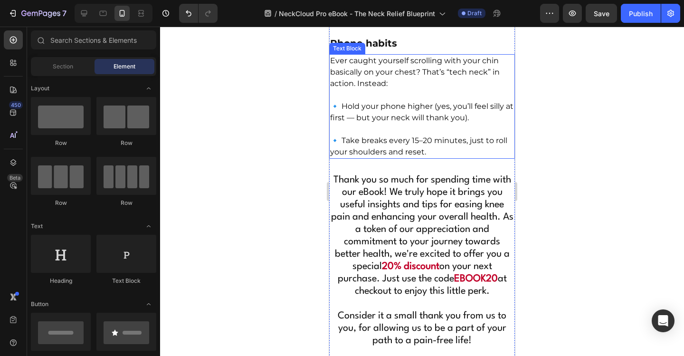
click at [423, 50] on p "⁠⁠⁠⁠⁠⁠⁠ Phone habits" at bounding box center [422, 43] width 184 height 14
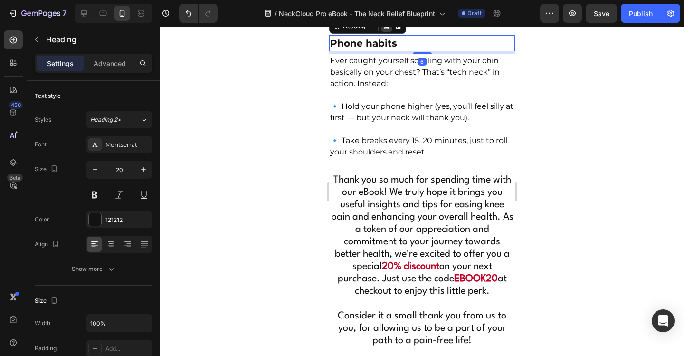
click at [387, 29] on icon at bounding box center [386, 26] width 5 height 7
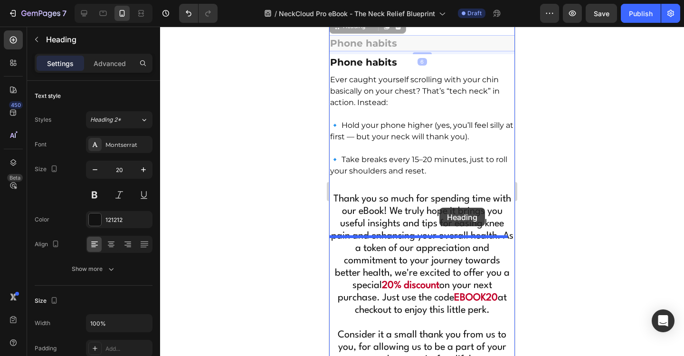
drag, startPoint x: 437, startPoint y: 88, endPoint x: 439, endPoint y: 208, distance: 120.1
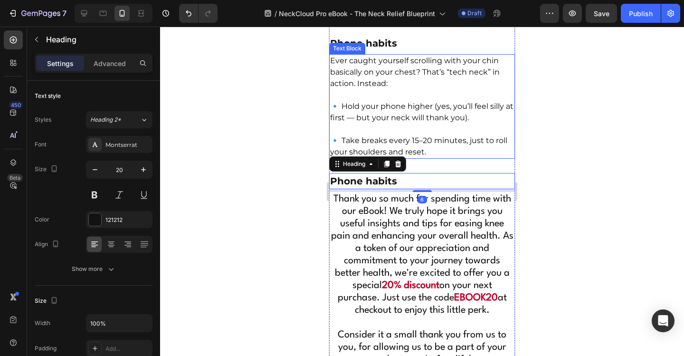
click at [442, 89] on p "Ever caught yourself scrolling with your chin basically on your chest? That’s “…" at bounding box center [422, 72] width 184 height 34
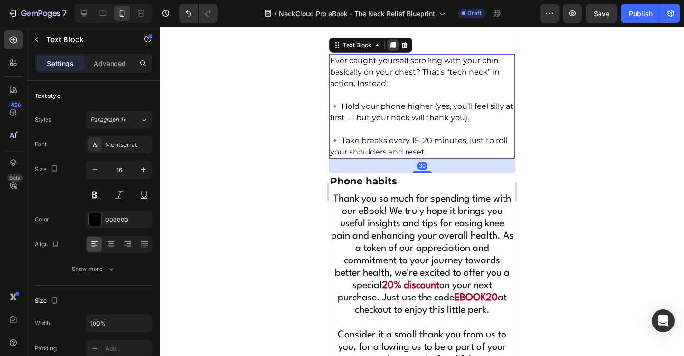
click at [394, 48] on icon at bounding box center [392, 45] width 5 height 7
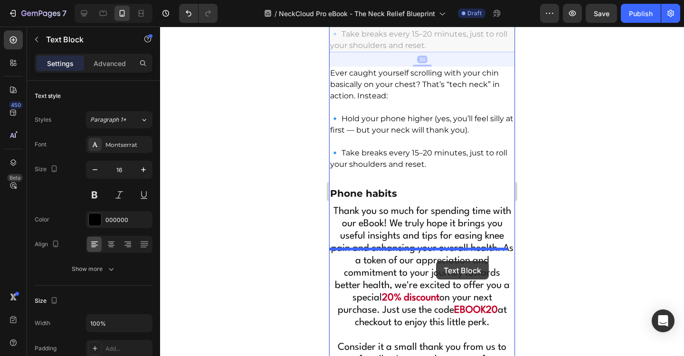
drag, startPoint x: 448, startPoint y: 135, endPoint x: 437, endPoint y: 261, distance: 125.8
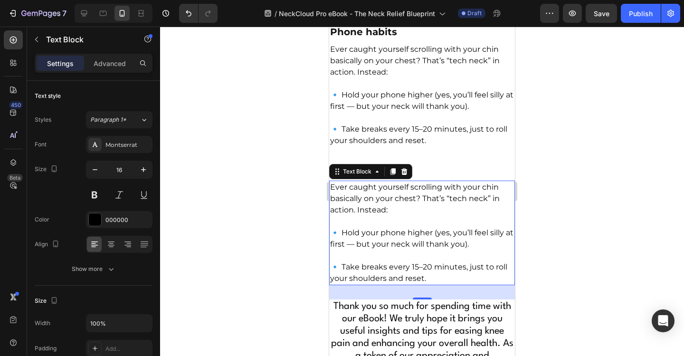
scroll to position [5061, 0]
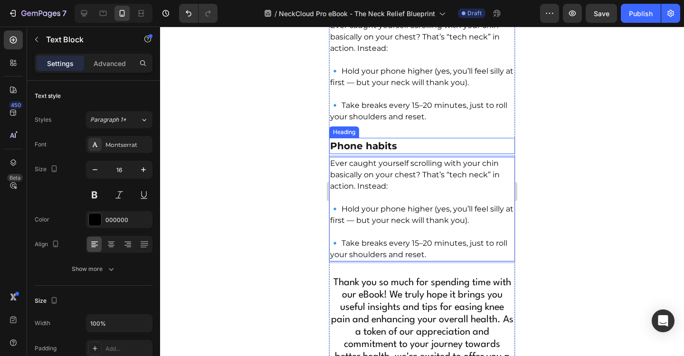
click at [420, 153] on p "⁠⁠⁠⁠⁠⁠⁠ Phone habits" at bounding box center [422, 146] width 184 height 14
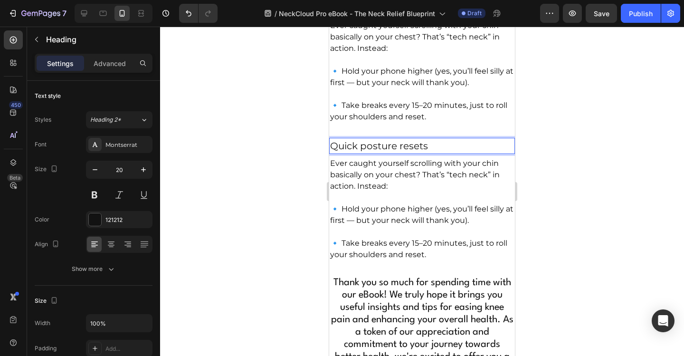
click at [421, 153] on p "Quick posture resets" at bounding box center [422, 146] width 184 height 14
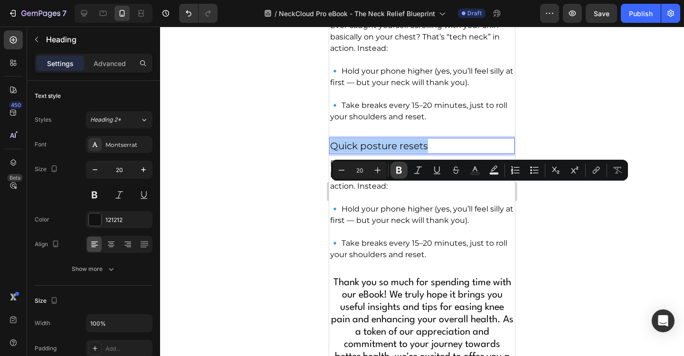
click at [392, 171] on button "Bold" at bounding box center [398, 169] width 17 height 17
click at [418, 192] on p "Ever caught yourself scrolling with your chin basically on your chest? That’s “…" at bounding box center [422, 175] width 184 height 34
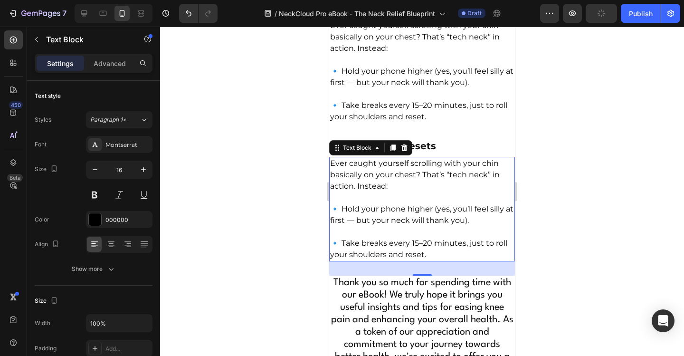
scroll to position [5108, 0]
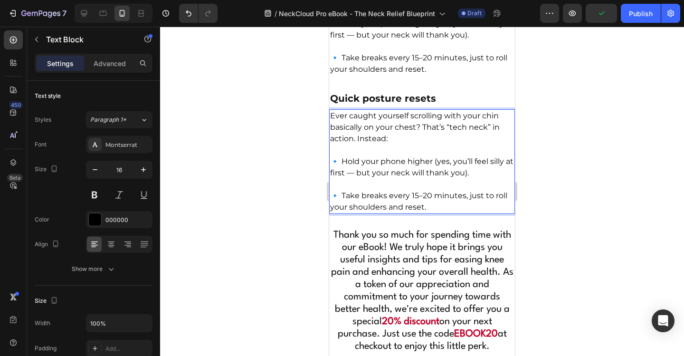
drag, startPoint x: 378, startPoint y: 174, endPoint x: 364, endPoint y: 169, distance: 15.3
click at [377, 144] on p "Ever caught yourself scrolling with your chin basically on your chest? That’s “…" at bounding box center [422, 127] width 184 height 34
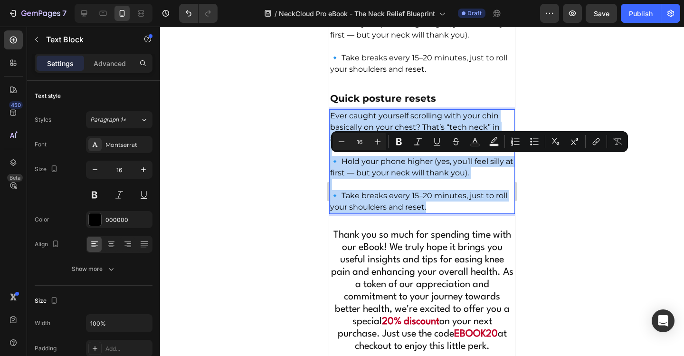
drag, startPoint x: 331, startPoint y: 160, endPoint x: 443, endPoint y: 252, distance: 145.1
click at [443, 214] on div "Ever caught yourself scrolling with your chin basically on your chest? That’s “…" at bounding box center [422, 161] width 186 height 104
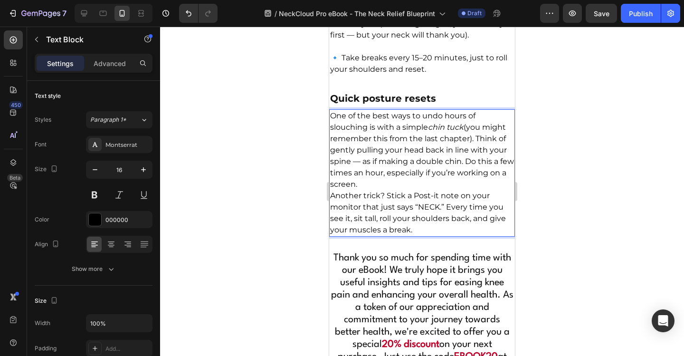
click at [498, 186] on p "One of the best ways to undo hours of slouching is with a simple chin tuck (you…" at bounding box center [422, 150] width 184 height 80
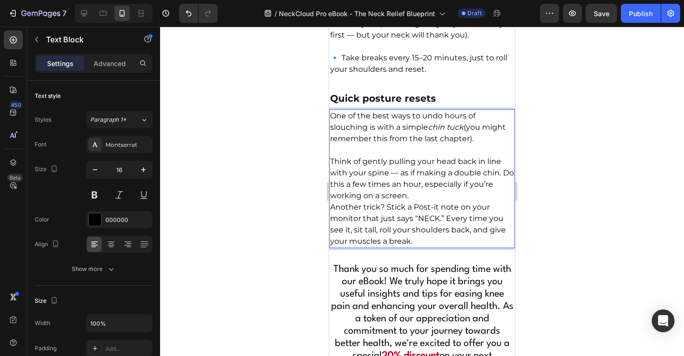
click at [434, 201] on p "Think of gently pulling your head back in line with your spine — as if making a…" at bounding box center [422, 179] width 184 height 46
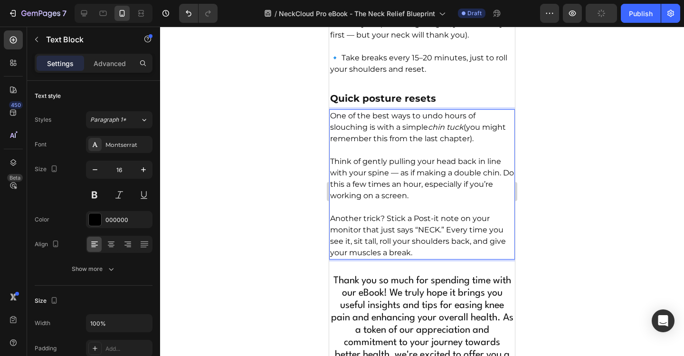
click at [398, 201] on p "Think of gently pulling your head back in line with your spine — as if making a…" at bounding box center [422, 179] width 184 height 46
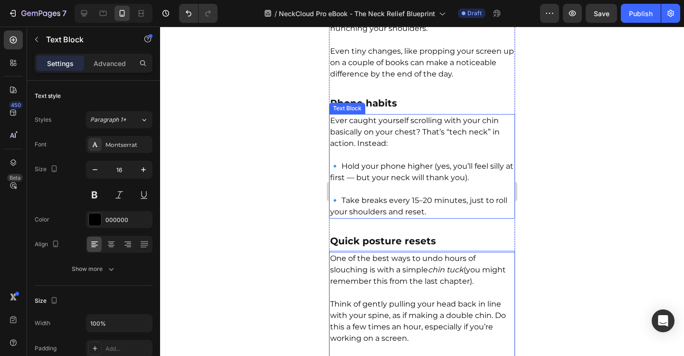
scroll to position [5013, 0]
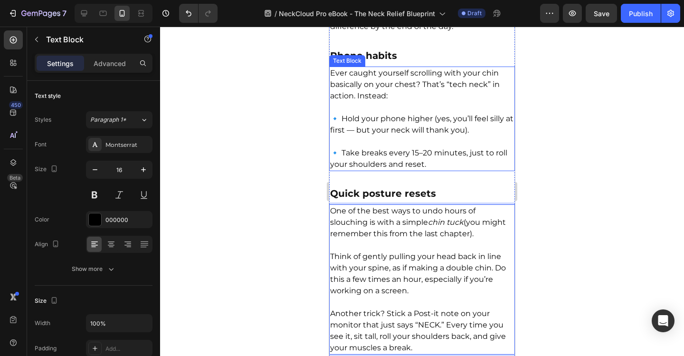
click at [366, 136] on p "🔹 Hold your phone higher (yes, you’ll feel silly at first — but your neck will …" at bounding box center [422, 119] width 184 height 34
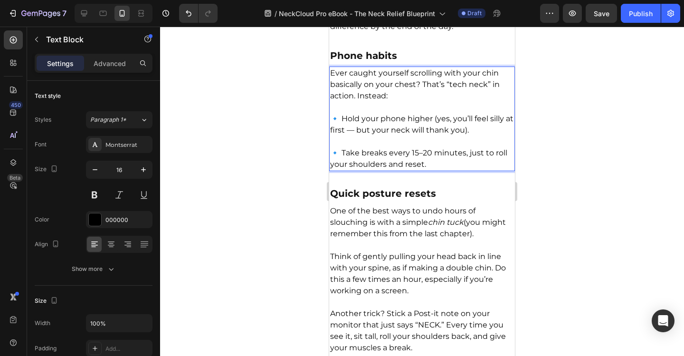
click at [365, 136] on p "🔹 Hold your phone higher (yes, you’ll feel silly at first — but your neck will …" at bounding box center [422, 119] width 184 height 34
click at [364, 136] on p "🔹 Hold your phone higher (yes, you’ll feel silly at first — but your neck will …" at bounding box center [422, 119] width 184 height 34
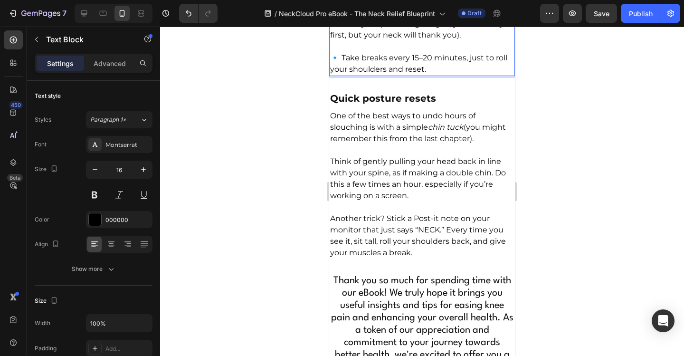
scroll to position [5156, 0]
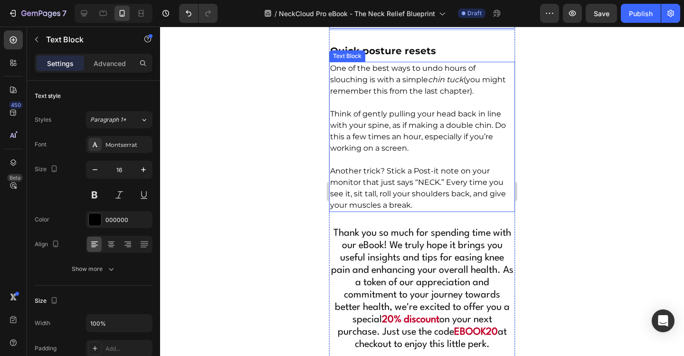
click at [449, 165] on p "Rich Text Editor. Editing area: main" at bounding box center [422, 159] width 184 height 11
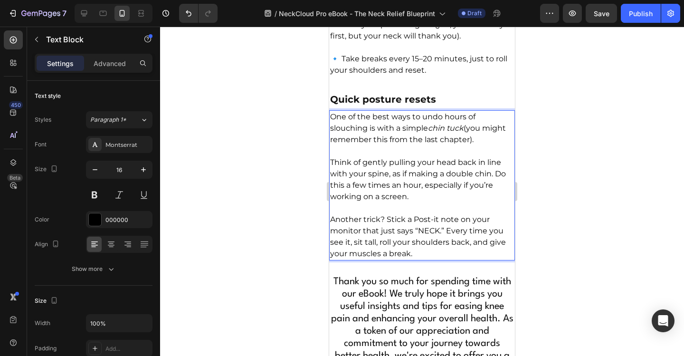
scroll to position [5108, 0]
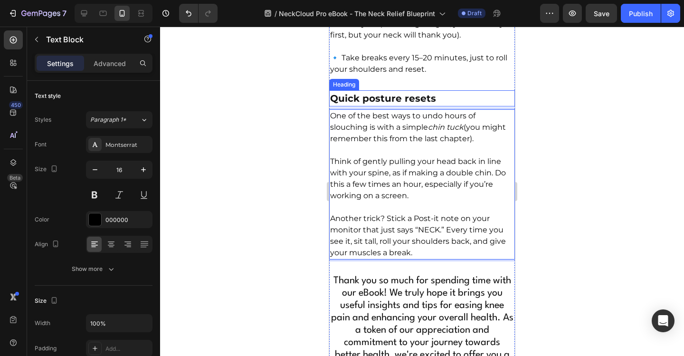
click at [446, 105] on p "⁠⁠⁠⁠⁠⁠⁠ Quick posture resets" at bounding box center [422, 98] width 184 height 14
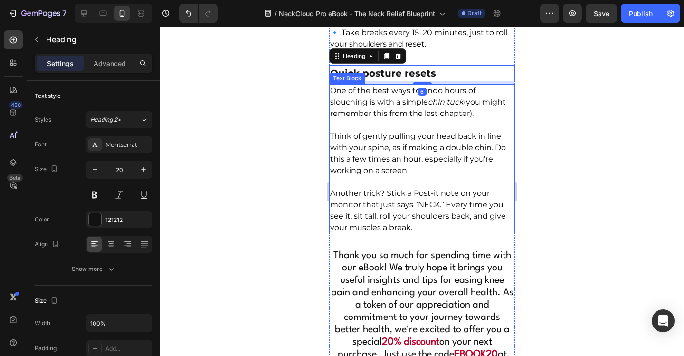
scroll to position [5156, 0]
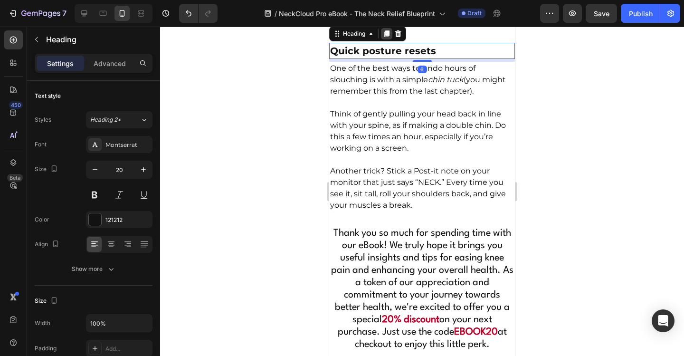
click at [389, 37] on icon at bounding box center [386, 33] width 5 height 7
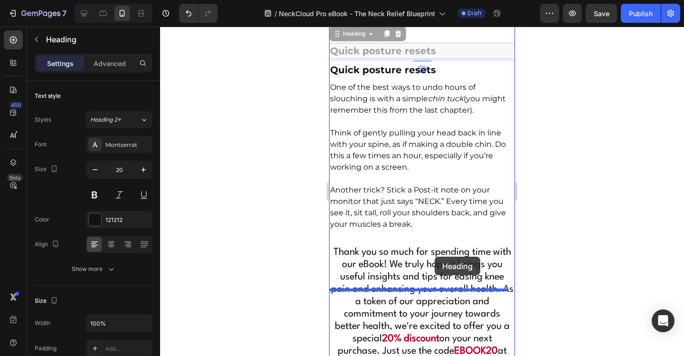
drag, startPoint x: 451, startPoint y: 95, endPoint x: 434, endPoint y: 256, distance: 161.8
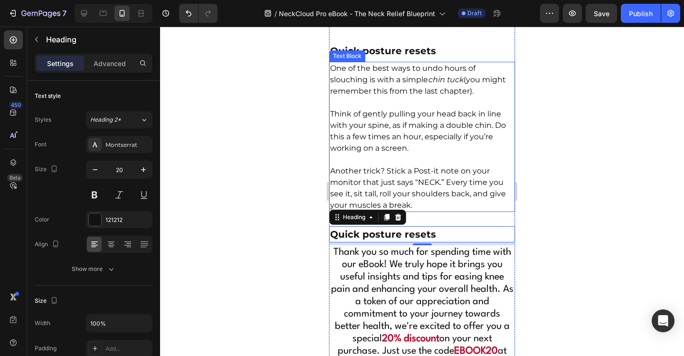
click at [453, 97] on p "One of the best ways to undo hours of slouching is with a simple chin tuck (you…" at bounding box center [422, 80] width 184 height 34
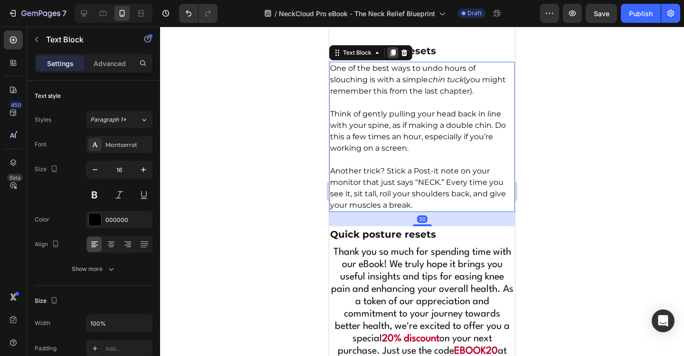
click at [394, 56] on icon at bounding box center [392, 52] width 5 height 7
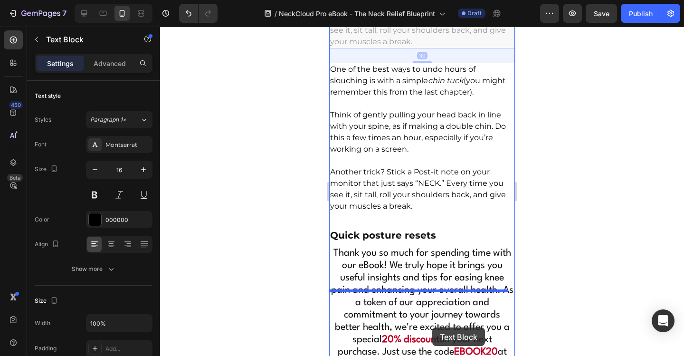
scroll to position [5338, 0]
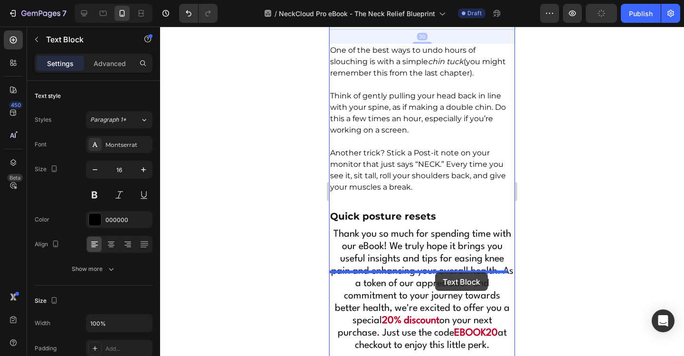
drag, startPoint x: 441, startPoint y: 87, endPoint x: 434, endPoint y: 273, distance: 185.8
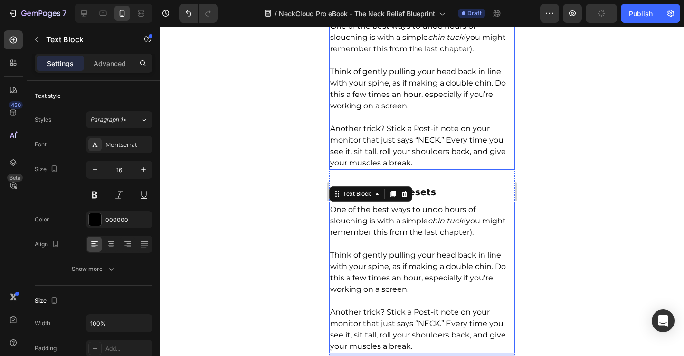
scroll to position [5221, 0]
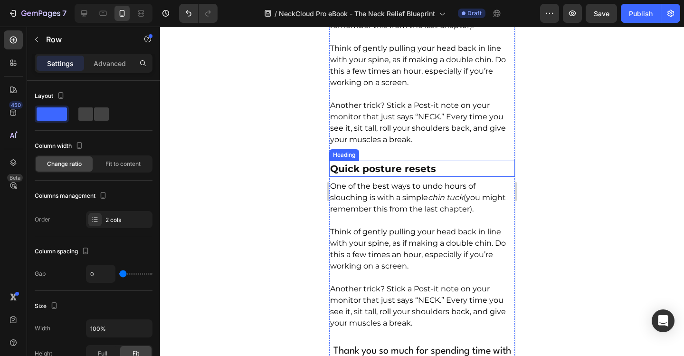
click at [453, 176] on p "⁠⁠⁠⁠⁠⁠⁠ Quick posture resets" at bounding box center [422, 168] width 184 height 14
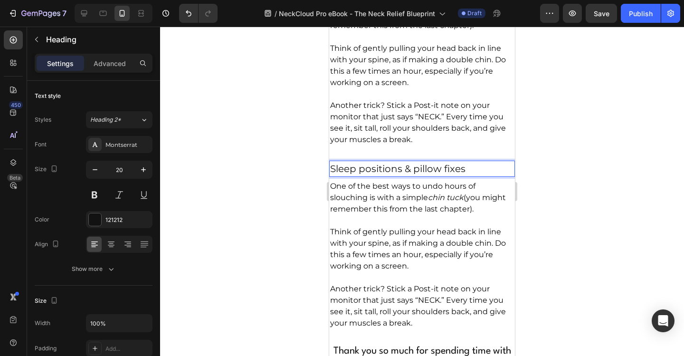
click at [443, 176] on p "Sleep positions & pillow fixes" at bounding box center [422, 168] width 184 height 14
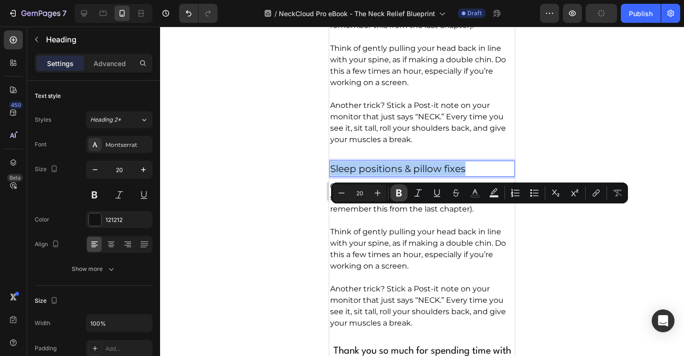
click at [399, 192] on icon "Editor contextual toolbar" at bounding box center [399, 192] width 6 height 7
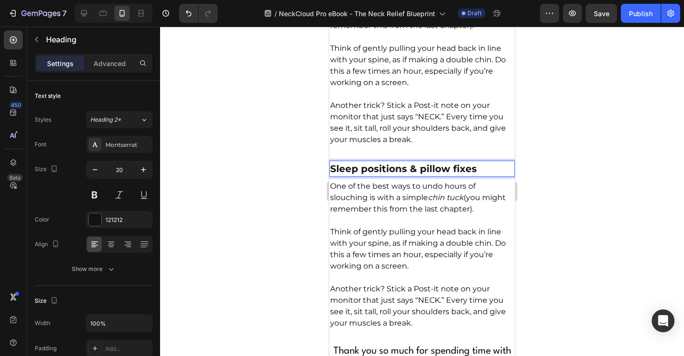
click at [477, 176] on p "Sleep positions & pillow fixes" at bounding box center [422, 168] width 184 height 14
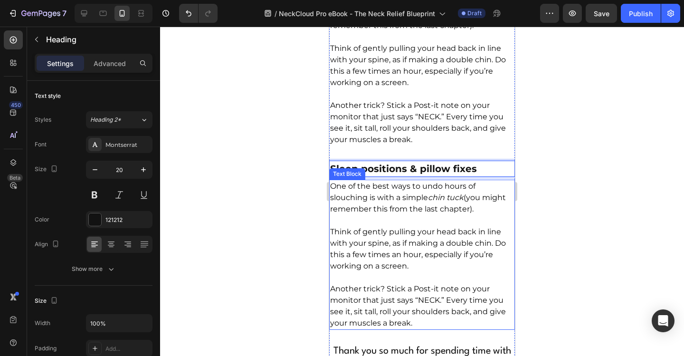
click at [465, 215] on p "One of the best ways to undo hours of slouching is with a simple chin tuck (you…" at bounding box center [422, 197] width 184 height 34
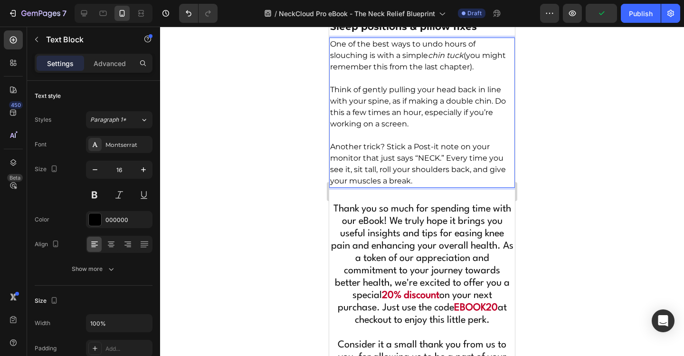
scroll to position [5364, 0]
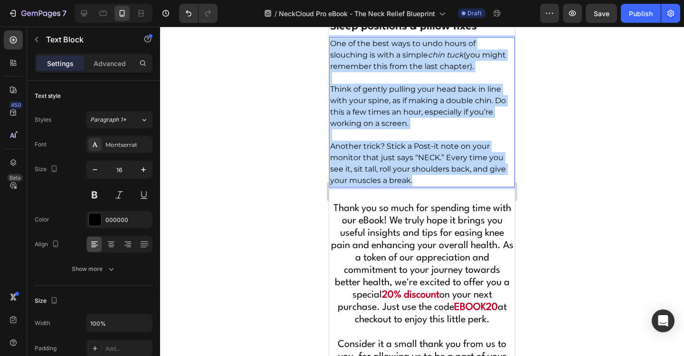
drag, startPoint x: 332, startPoint y: 87, endPoint x: 436, endPoint y: 224, distance: 171.8
click at [436, 187] on div "One of the best ways to undo hours of slouching is with a simple chin tuck (you…" at bounding box center [422, 112] width 186 height 150
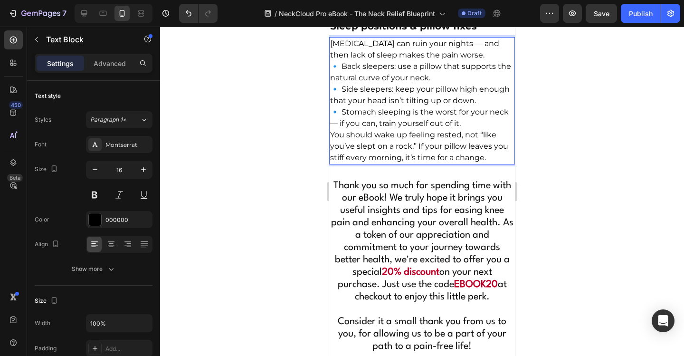
click at [466, 102] on p "[MEDICAL_DATA] can ruin your nights — and then lack of sleep makes the pain wor…" at bounding box center [422, 83] width 184 height 91
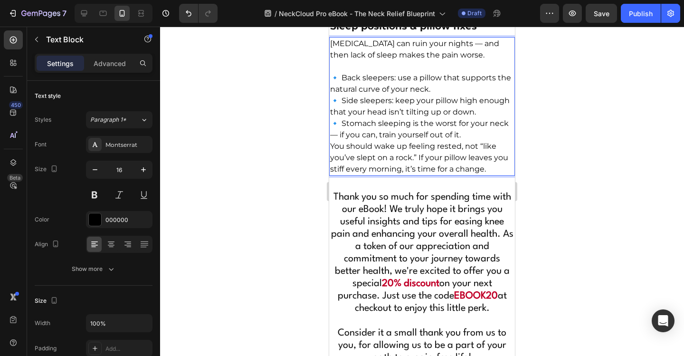
click at [462, 137] on p "⁠⁠⁠⁠⁠⁠⁠ 🔹 Back sleepers: use a pillow that supports the natural curve of your n…" at bounding box center [422, 101] width 184 height 80
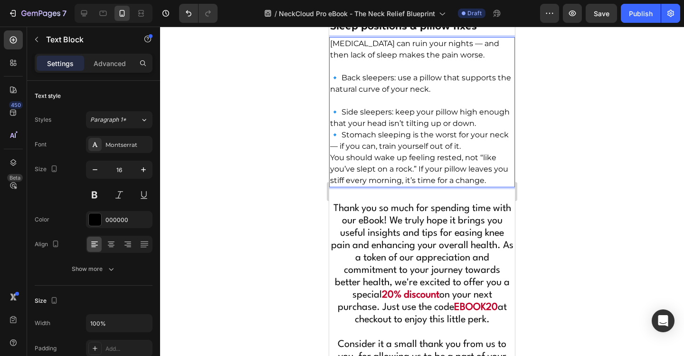
click at [391, 152] on p "⁠⁠⁠⁠⁠⁠⁠ 🔹 Side sleepers: keep your pillow high enough that your head isn’t tilt…" at bounding box center [422, 123] width 184 height 57
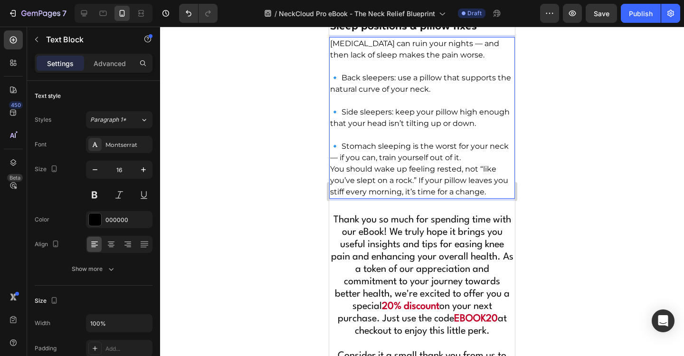
click at [488, 163] on p "⁠⁠⁠⁠⁠⁠⁠ 🔹 Stomach sleeping is the worst for your neck — if you can, train yours…" at bounding box center [422, 146] width 184 height 34
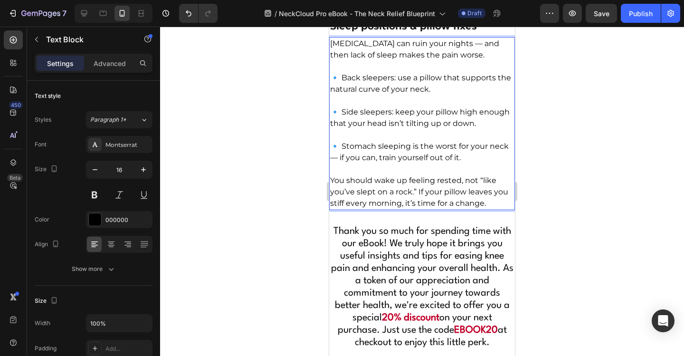
click at [358, 163] on p "🔹 Stomach sleeping is the worst for your neck — if you can, train yourself out …" at bounding box center [422, 146] width 184 height 34
click at [455, 61] on p "[MEDICAL_DATA] can ruin your nights — and then lack of sleep makes the pain wor…" at bounding box center [422, 49] width 184 height 23
click at [453, 129] on p "🔹 Side sleepers: keep your pillow high enough that your head isn’t tilting up o…" at bounding box center [422, 112] width 184 height 34
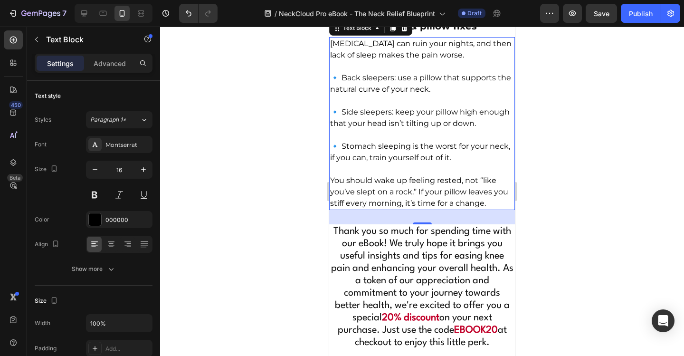
click at [555, 204] on div at bounding box center [422, 191] width 524 height 329
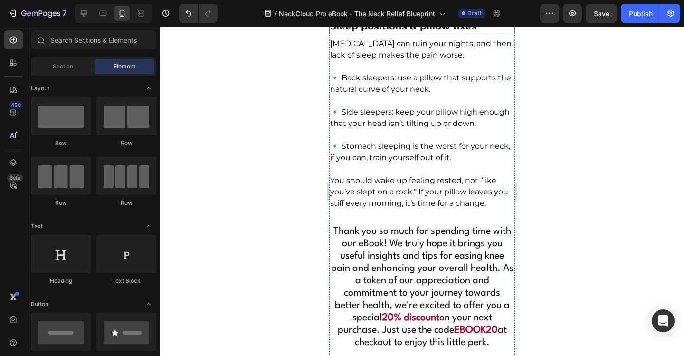
click at [471, 32] on strong "Sleep positions & pillow fixes" at bounding box center [403, 25] width 147 height 11
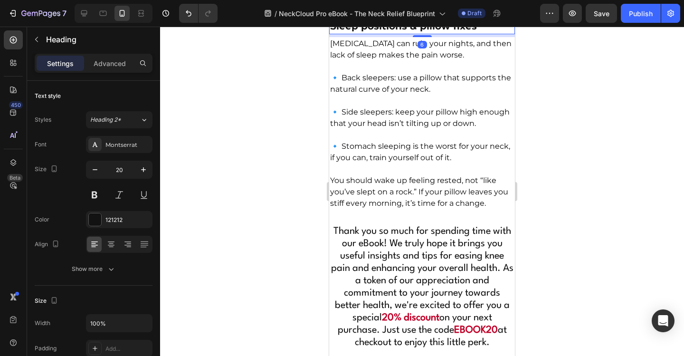
click at [386, 12] on icon at bounding box center [386, 9] width 5 height 7
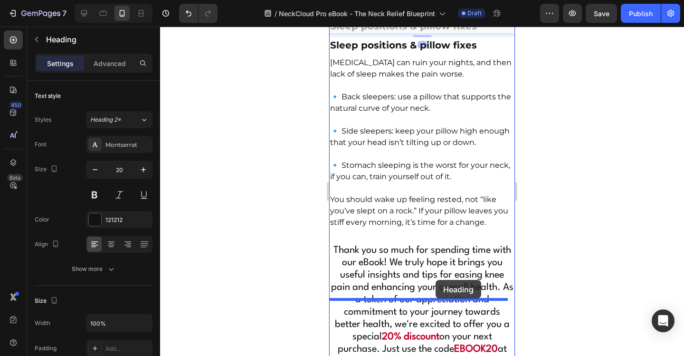
drag, startPoint x: 460, startPoint y: 71, endPoint x: 435, endPoint y: 281, distance: 211.3
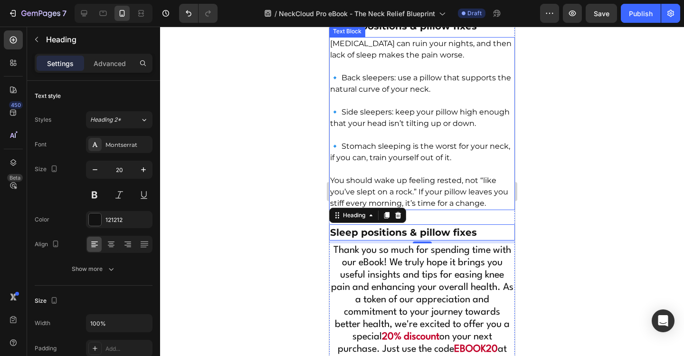
click at [440, 95] on p "🔹 Back sleepers: use a pillow that supports the natural curve of your neck." at bounding box center [422, 78] width 184 height 34
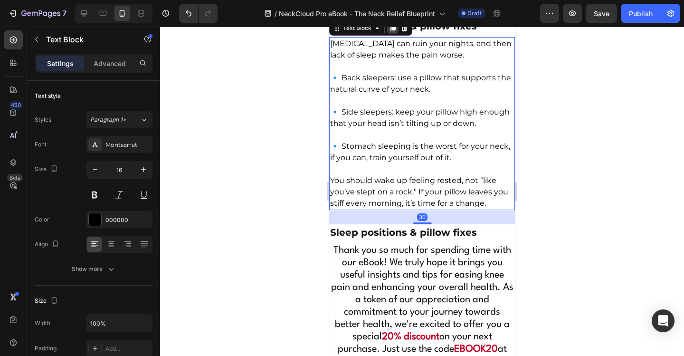
click at [391, 31] on icon at bounding box center [392, 28] width 5 height 7
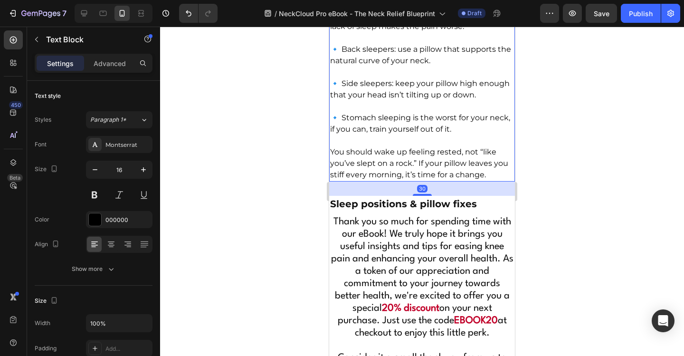
scroll to position [5584, 0]
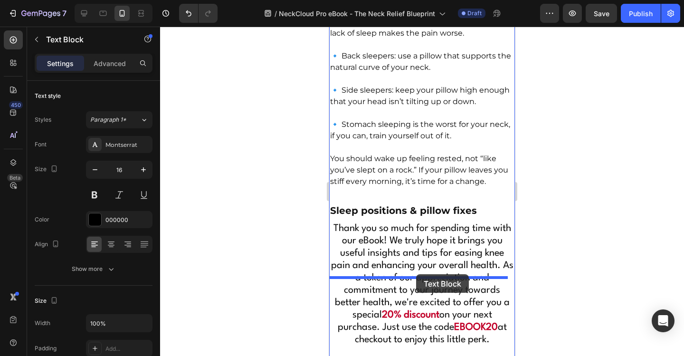
drag, startPoint x: 437, startPoint y: 36, endPoint x: 416, endPoint y: 274, distance: 238.8
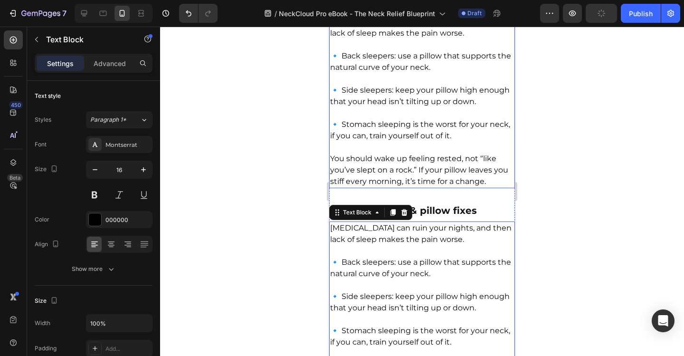
scroll to position [5481, 0]
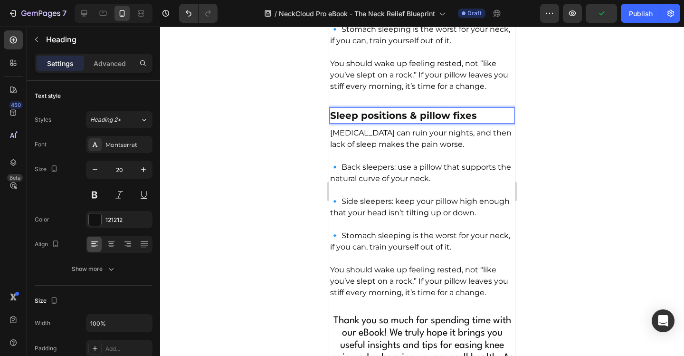
click at [452, 121] on strong "Sleep positions & pillow fixes" at bounding box center [403, 115] width 147 height 11
click at [444, 122] on p "Where NeckCloud™ Pro fits in" at bounding box center [422, 115] width 184 height 14
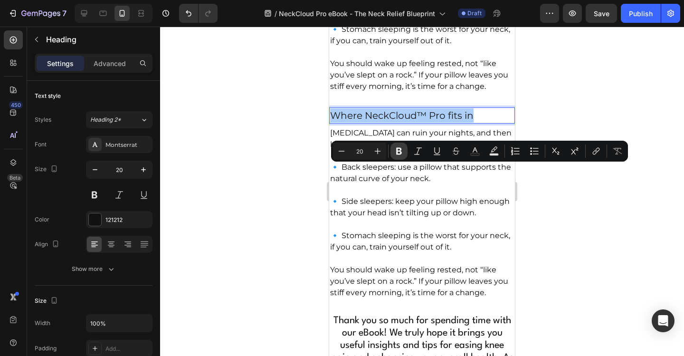
click at [400, 150] on icon "Editor contextual toolbar" at bounding box center [399, 151] width 6 height 7
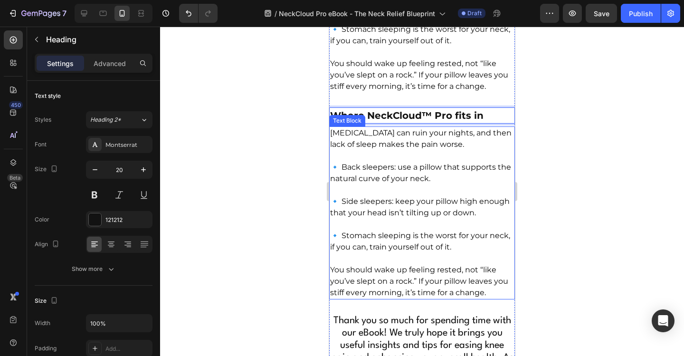
click at [464, 150] on p "[MEDICAL_DATA] can ruin your nights, and then lack of sleep makes the pain wors…" at bounding box center [422, 138] width 184 height 23
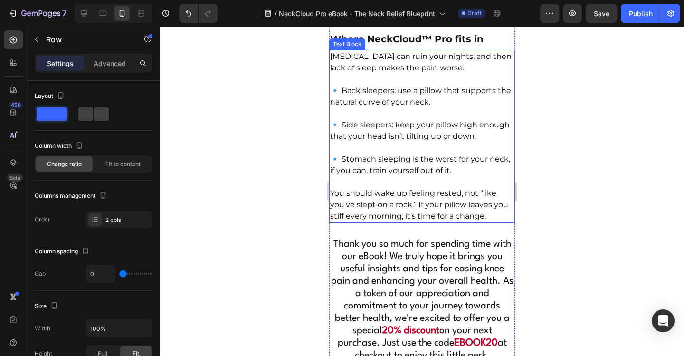
scroll to position [5576, 0]
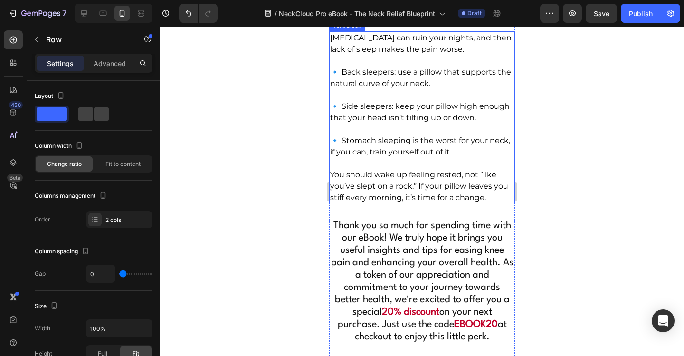
click at [402, 123] on p "🔹 Side sleepers: keep your pillow high enough that your head isn’t tilting up o…" at bounding box center [422, 106] width 184 height 34
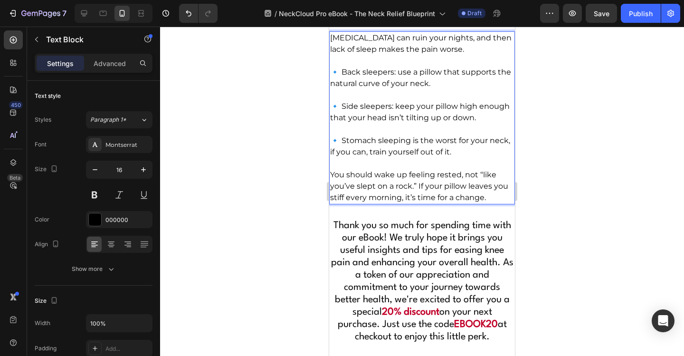
click at [332, 55] on p "[MEDICAL_DATA] can ruin your nights, and then lack of sleep makes the pain wors…" at bounding box center [422, 43] width 184 height 23
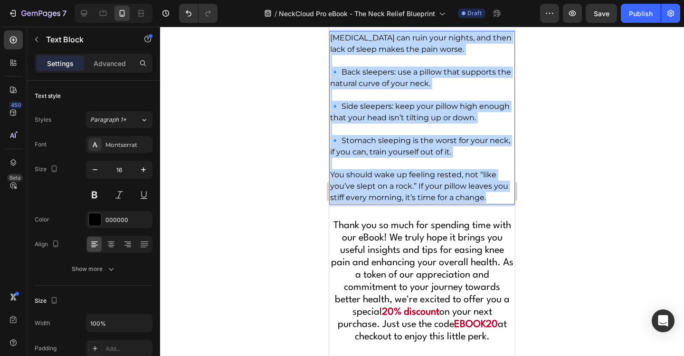
drag, startPoint x: 332, startPoint y: 94, endPoint x: 506, endPoint y: 263, distance: 242.4
click at [506, 204] on div "[MEDICAL_DATA] can ruin your nights, and then lack of sleep makes the pain wors…" at bounding box center [422, 117] width 186 height 173
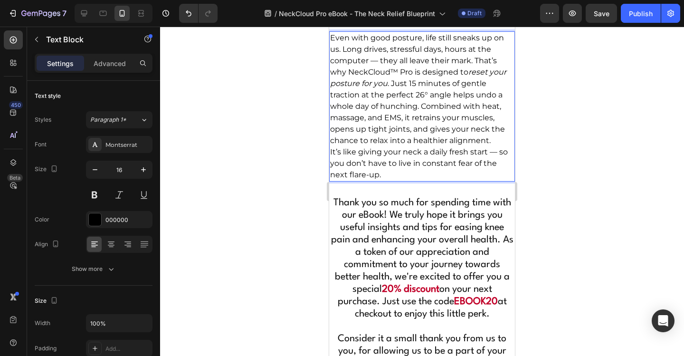
click at [476, 116] on p "Even with good posture, life still sneaks up on us. Long drives, stressful days…" at bounding box center [422, 89] width 184 height 114
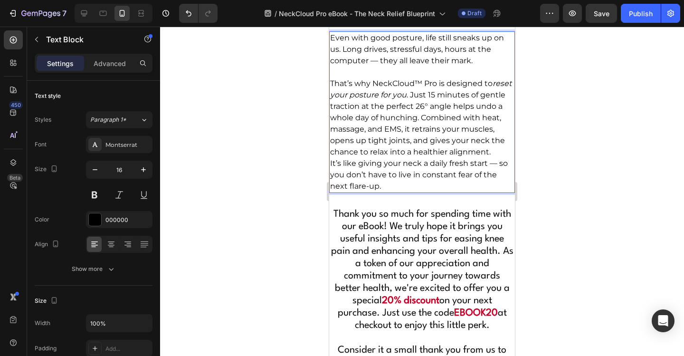
click at [377, 66] on p "Even with good posture, life still sneaks up on us. Long drives, stressful days…" at bounding box center [422, 49] width 184 height 34
click at [382, 158] on p "That’s why NeckCloud™ Pro is designed to reset your posture for you . Just 15 m…" at bounding box center [422, 118] width 184 height 80
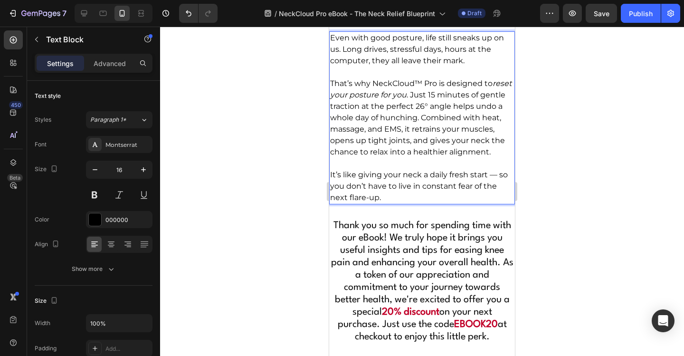
click at [498, 203] on p "It’s like giving your neck a daily fresh start — so you don’t have to live in c…" at bounding box center [422, 186] width 184 height 34
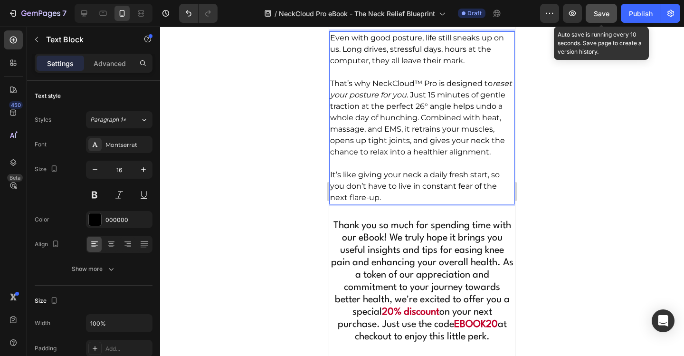
click at [603, 15] on span "Save" at bounding box center [601, 13] width 16 height 8
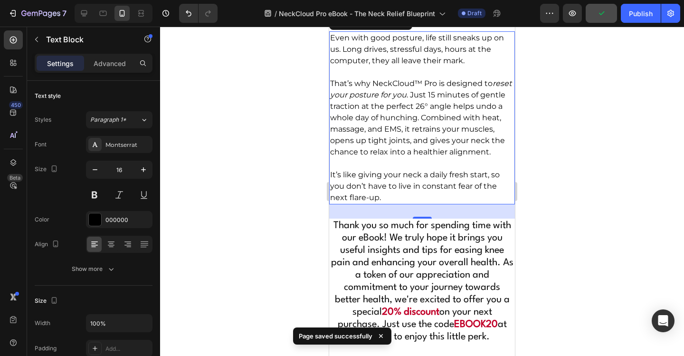
drag, startPoint x: 589, startPoint y: 148, endPoint x: 111, endPoint y: 123, distance: 479.2
click at [589, 148] on div at bounding box center [422, 191] width 524 height 329
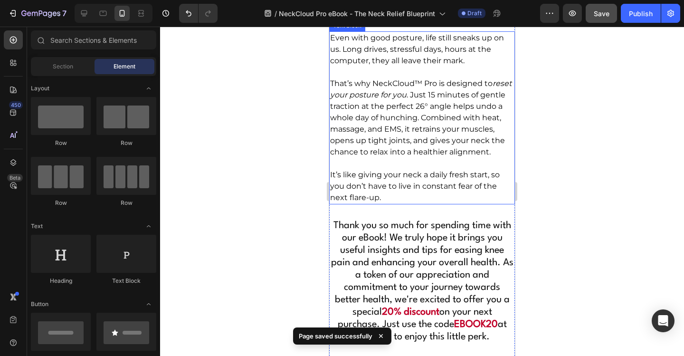
scroll to position [5623, 0]
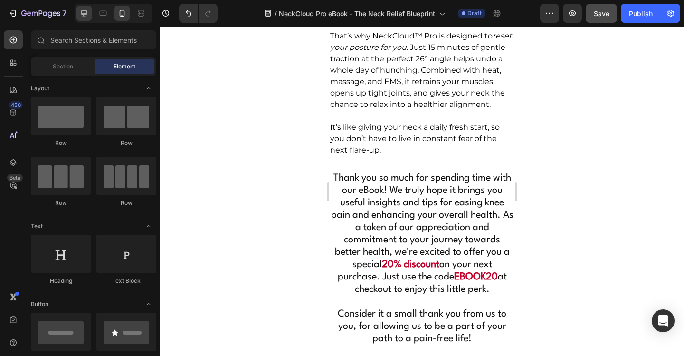
click at [85, 15] on icon at bounding box center [84, 13] width 6 height 6
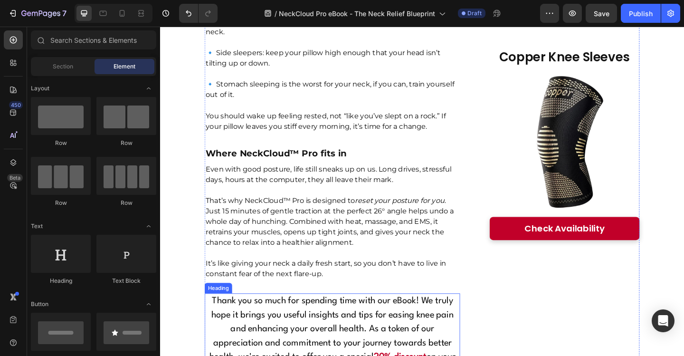
scroll to position [4436, 0]
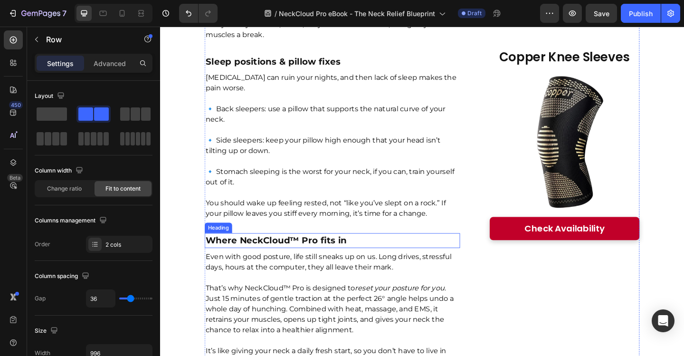
scroll to position [4341, 0]
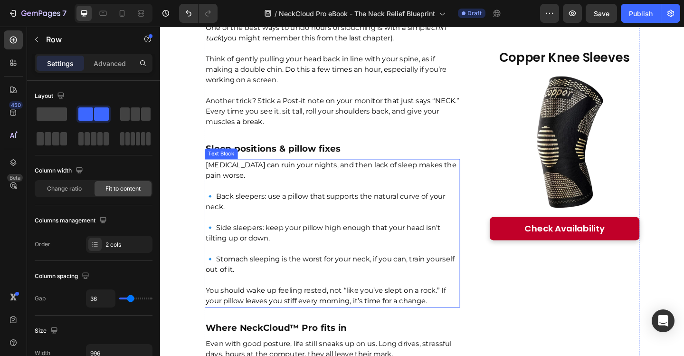
click at [373, 296] on p at bounding box center [347, 301] width 276 height 11
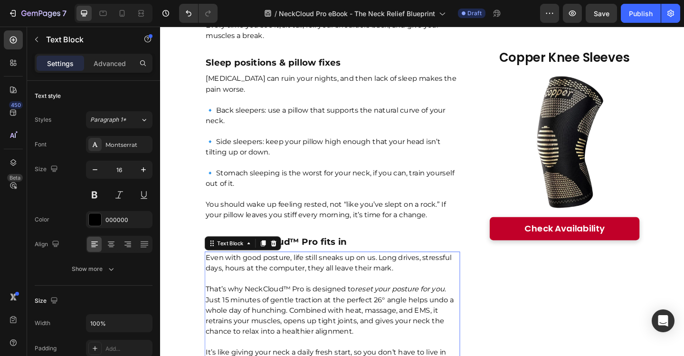
scroll to position [4436, 0]
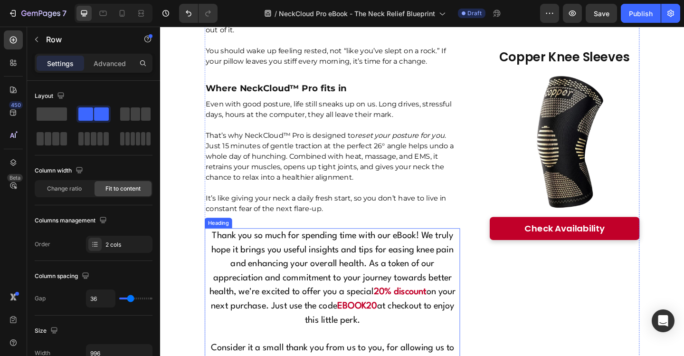
scroll to position [4578, 0]
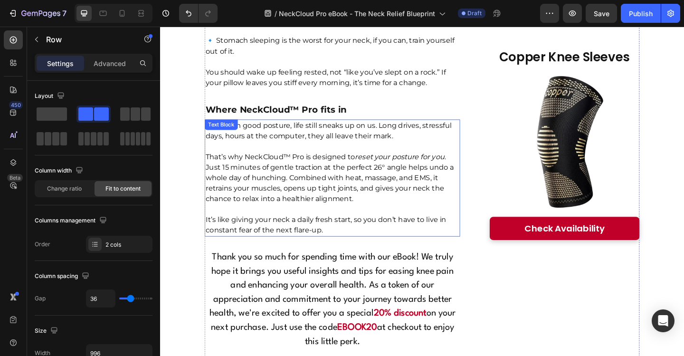
click at [444, 231] on p "It’s like giving your neck a daily fresh start, so you don’t have to live in co…" at bounding box center [347, 242] width 276 height 23
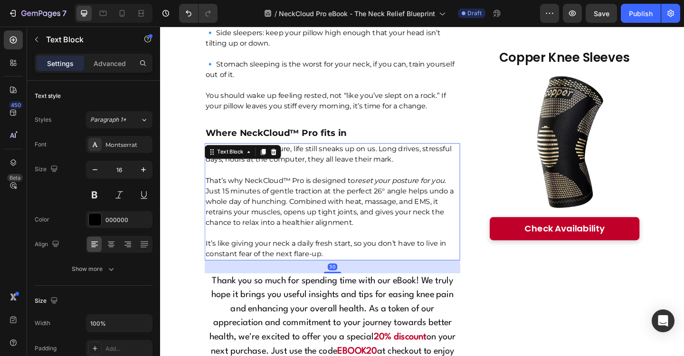
scroll to position [4483, 0]
